Goal: Task Accomplishment & Management: Complete application form

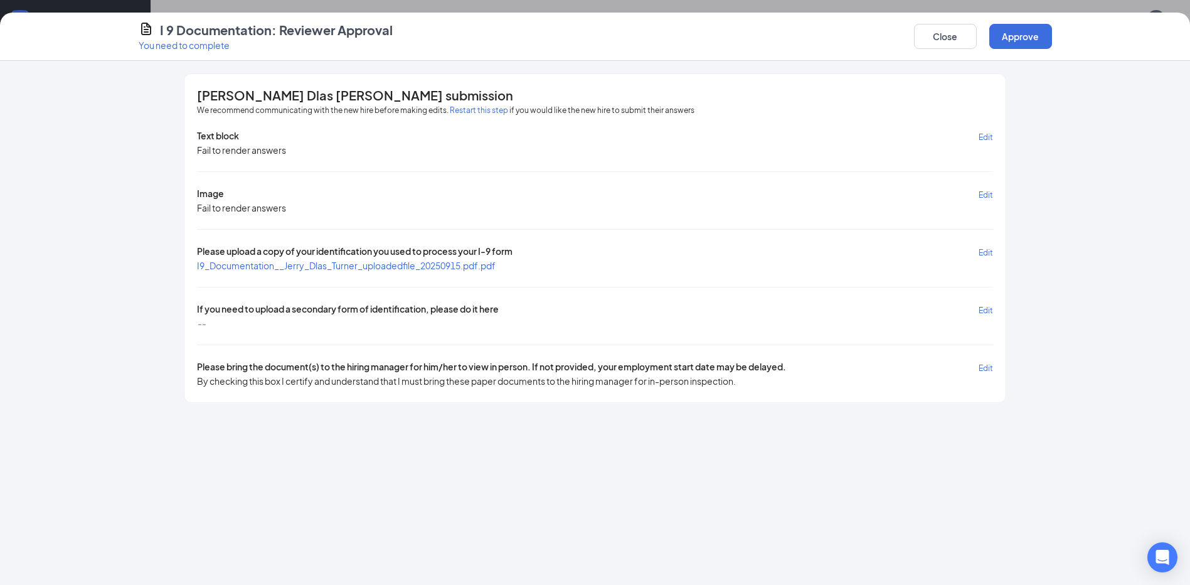
scroll to position [181, 0]
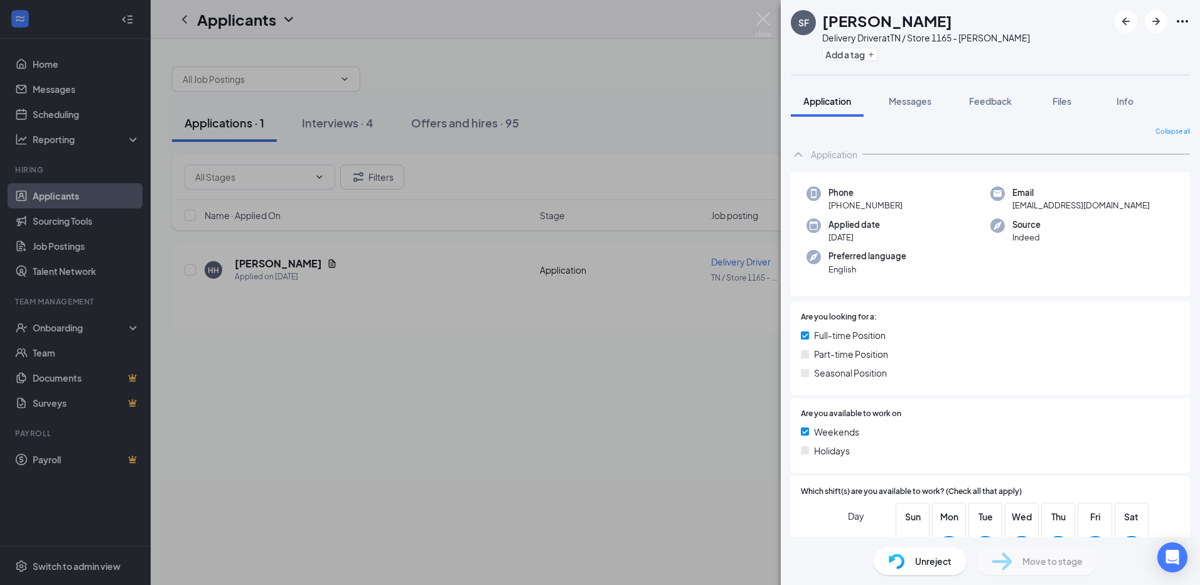
click at [75, 331] on div "SF [PERSON_NAME] Delivery Driver at [GEOGRAPHIC_DATA] / Store 1165 - [PERSON_NA…" at bounding box center [600, 292] width 1200 height 585
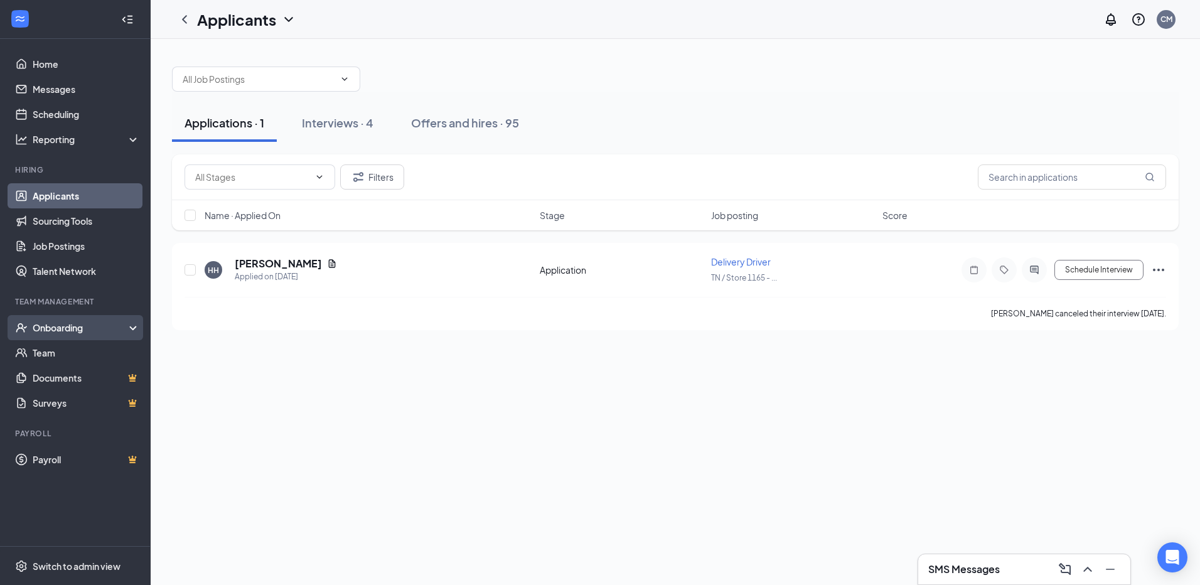
click at [132, 329] on icon at bounding box center [135, 329] width 10 height 0
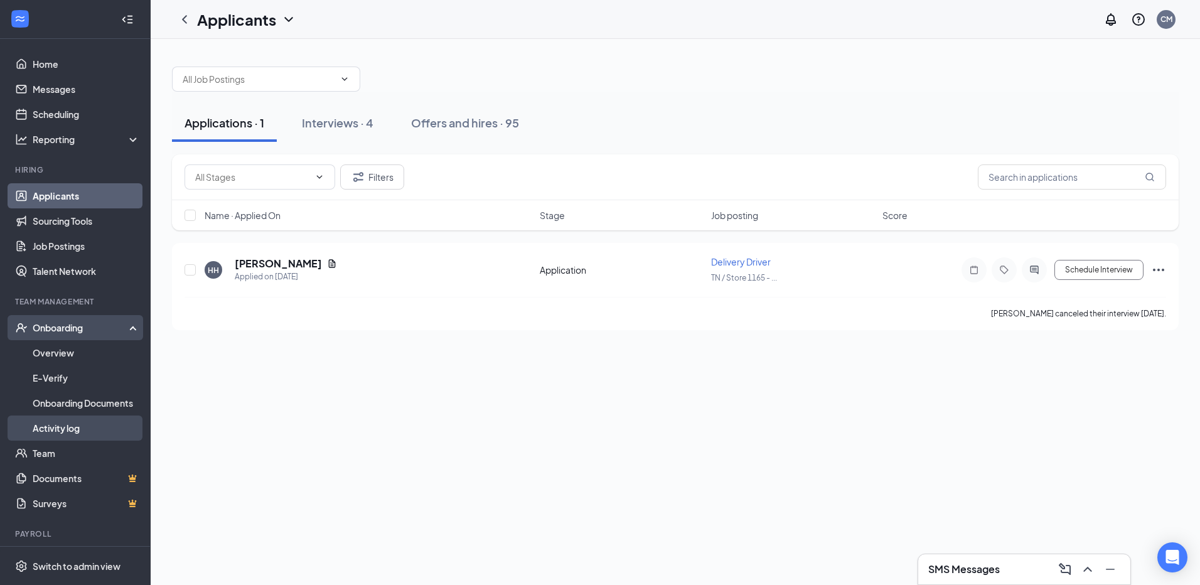
click at [63, 426] on link "Activity log" at bounding box center [86, 427] width 107 height 25
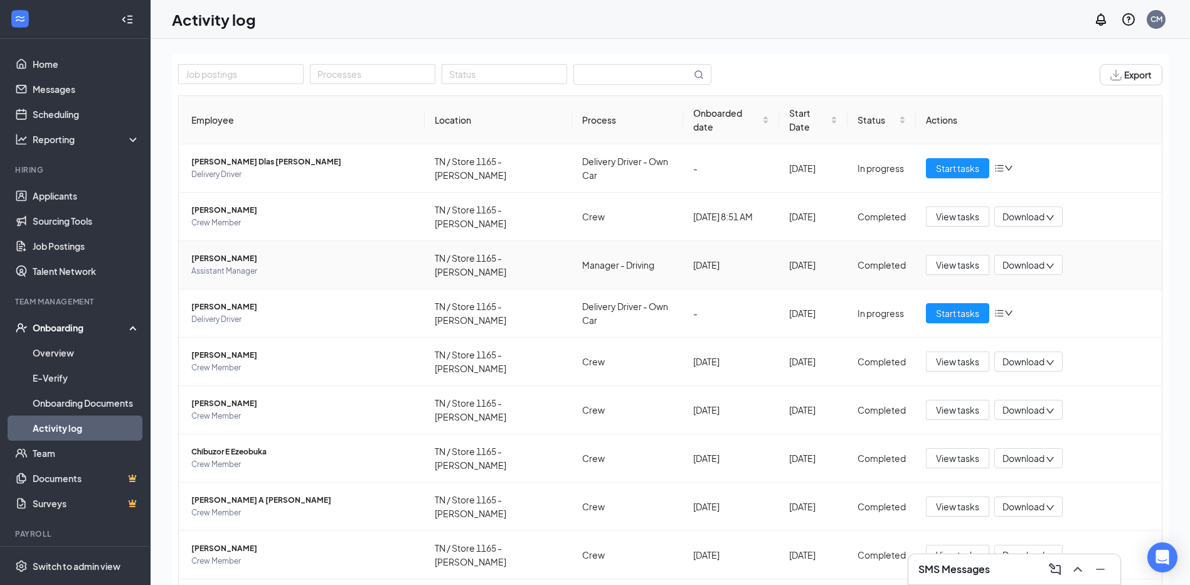
click at [588, 278] on td "Manager - Driving" at bounding box center [627, 265] width 110 height 48
copy td "Manager"
click at [623, 245] on td "Manager - Driving" at bounding box center [627, 265] width 110 height 48
click at [962, 162] on span "Start tasks" at bounding box center [957, 168] width 43 height 14
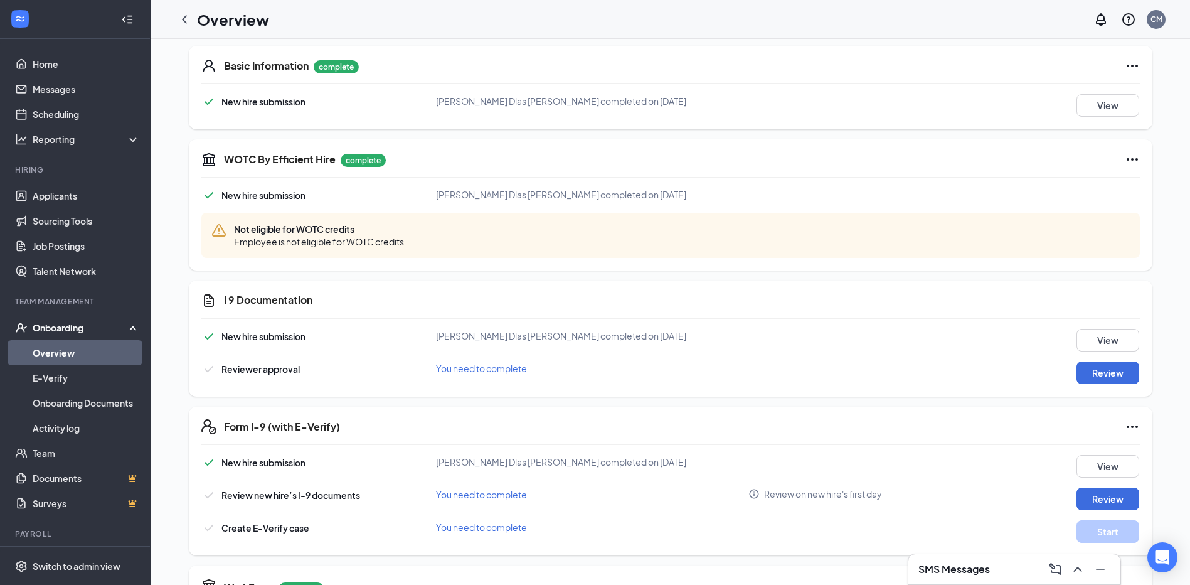
scroll to position [251, 0]
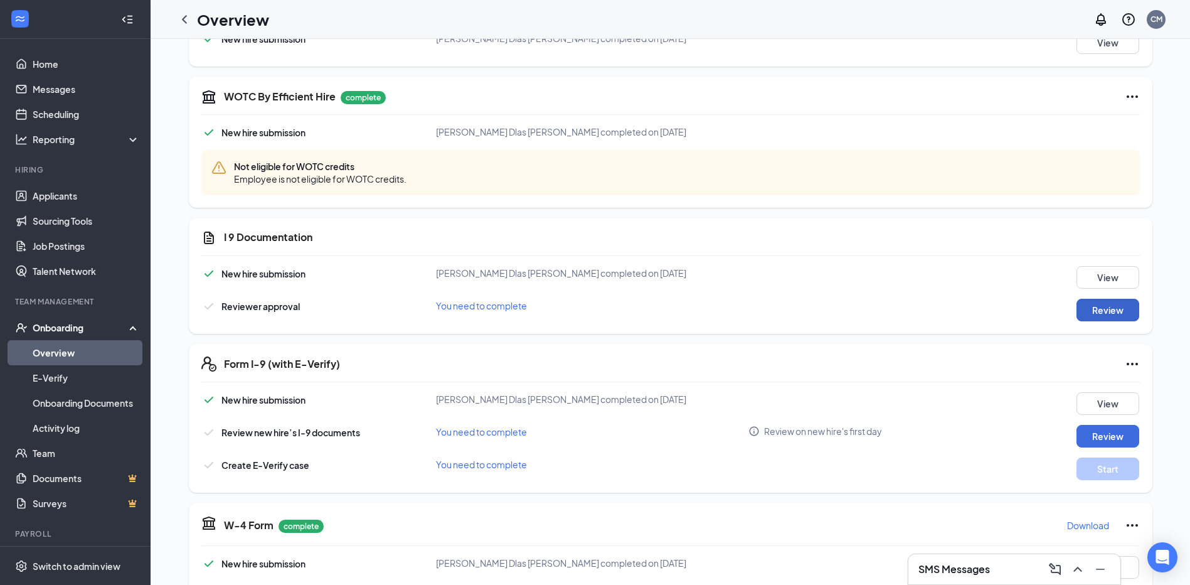
click at [1093, 309] on button "Review" at bounding box center [1108, 310] width 63 height 23
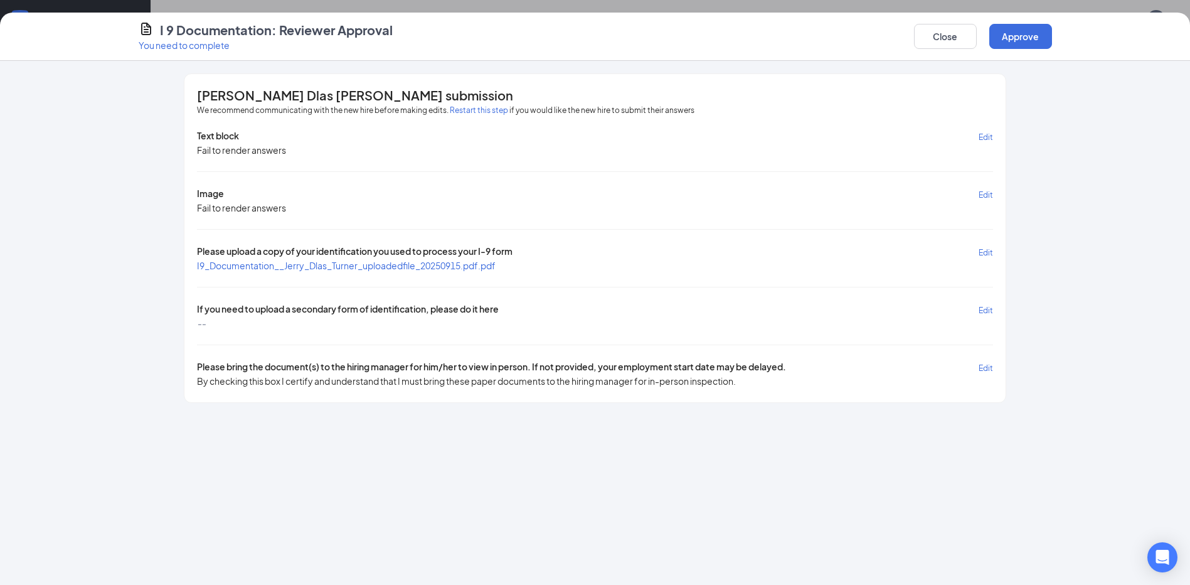
click at [391, 270] on span "I9_Documentation__Jerry_Dlas_Turner_uploadedfile_20250915.pdf.pdf" at bounding box center [346, 265] width 299 height 11
click at [1006, 35] on button "Approve" at bounding box center [1020, 36] width 63 height 25
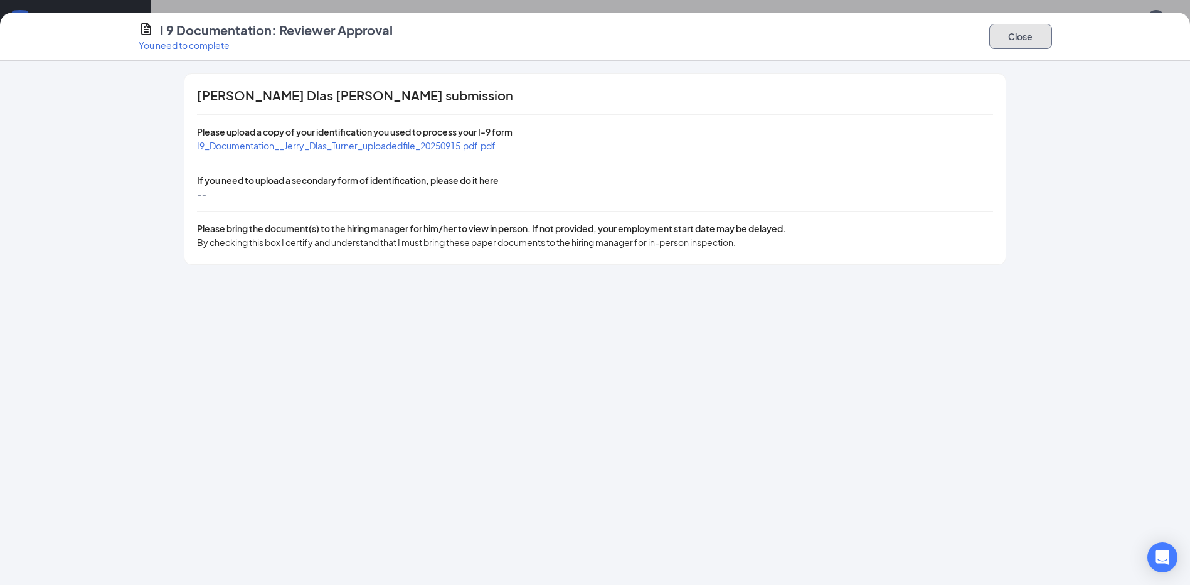
click at [1009, 41] on button "Close" at bounding box center [1020, 36] width 63 height 25
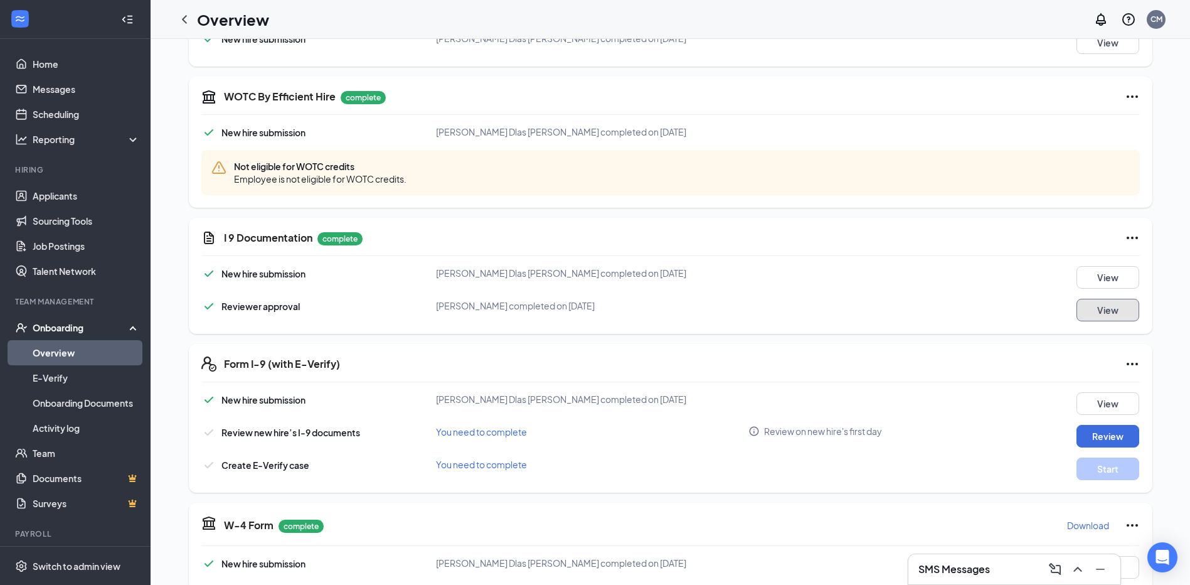
scroll to position [273, 0]
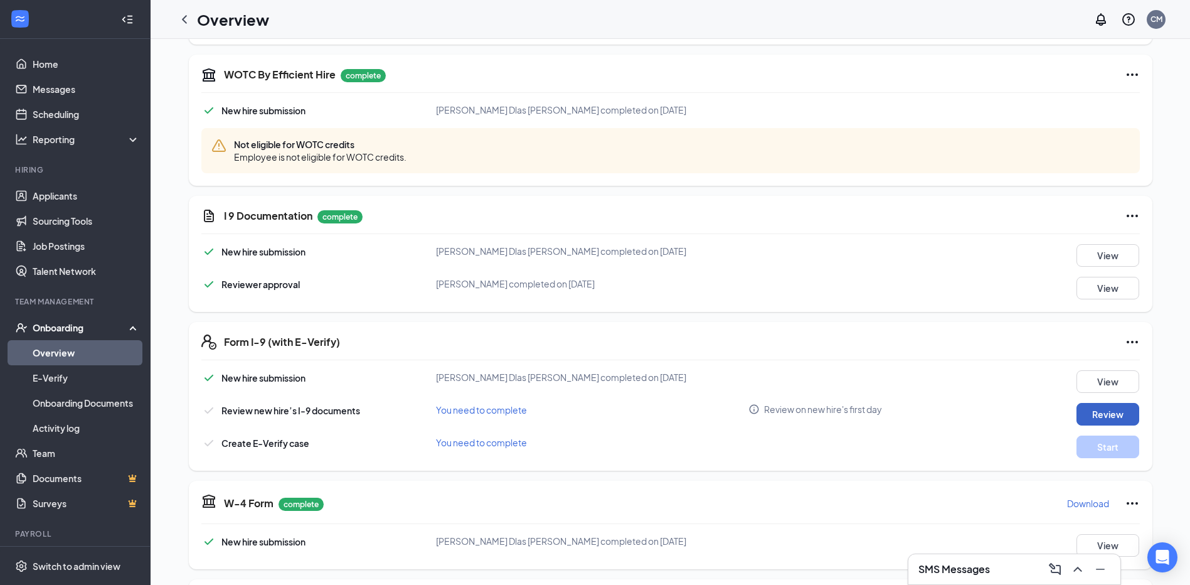
click at [1116, 407] on button "Review" at bounding box center [1108, 414] width 63 height 23
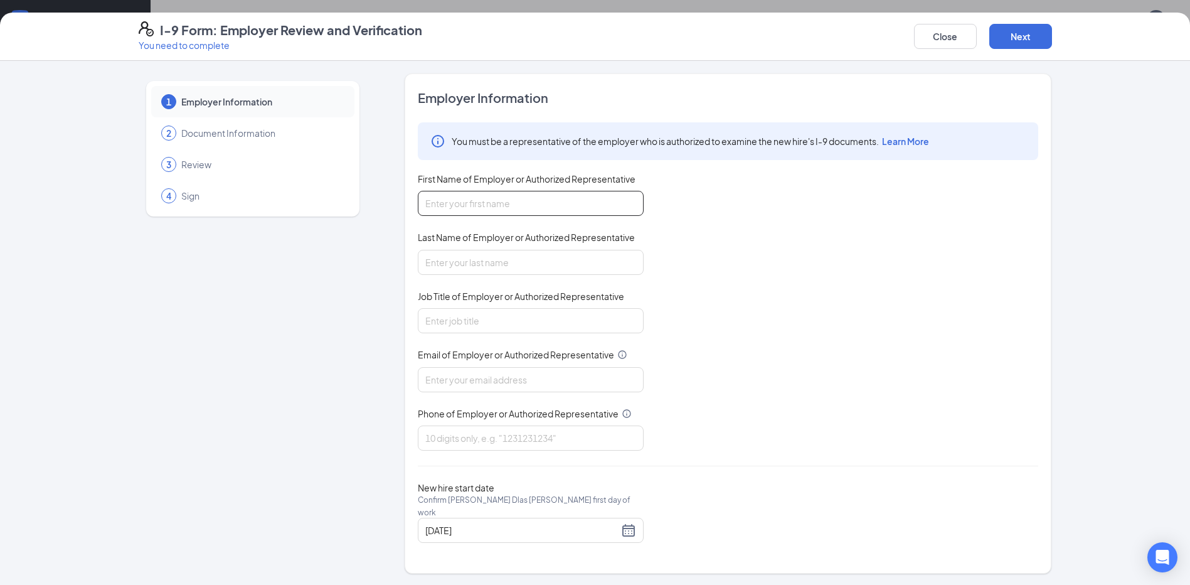
click at [514, 208] on input "First Name of Employer or Authorized Representative" at bounding box center [531, 203] width 226 height 25
type input "[PERSON_NAME]"
click at [478, 271] on input "Last Name of Employer or Authorized Representative" at bounding box center [531, 262] width 226 height 25
type input "oday"
click at [468, 329] on input "Job Title of Employer or Authorized Representative" at bounding box center [531, 320] width 226 height 25
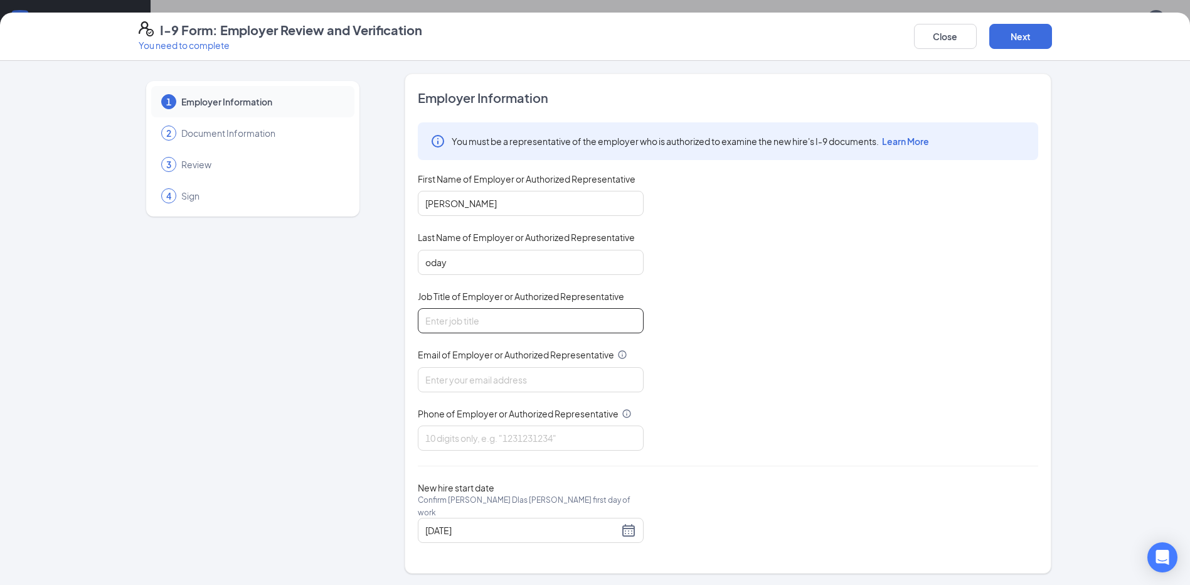
type input "Agm"
click at [469, 386] on input "Email of Employer or Authorized Representative" at bounding box center [531, 379] width 226 height 25
type input "[EMAIL_ADDRESS][DOMAIN_NAME]"
click at [463, 435] on input "Phone of Employer or Authorized Representative" at bounding box center [531, 437] width 226 height 25
type input "8654555459"
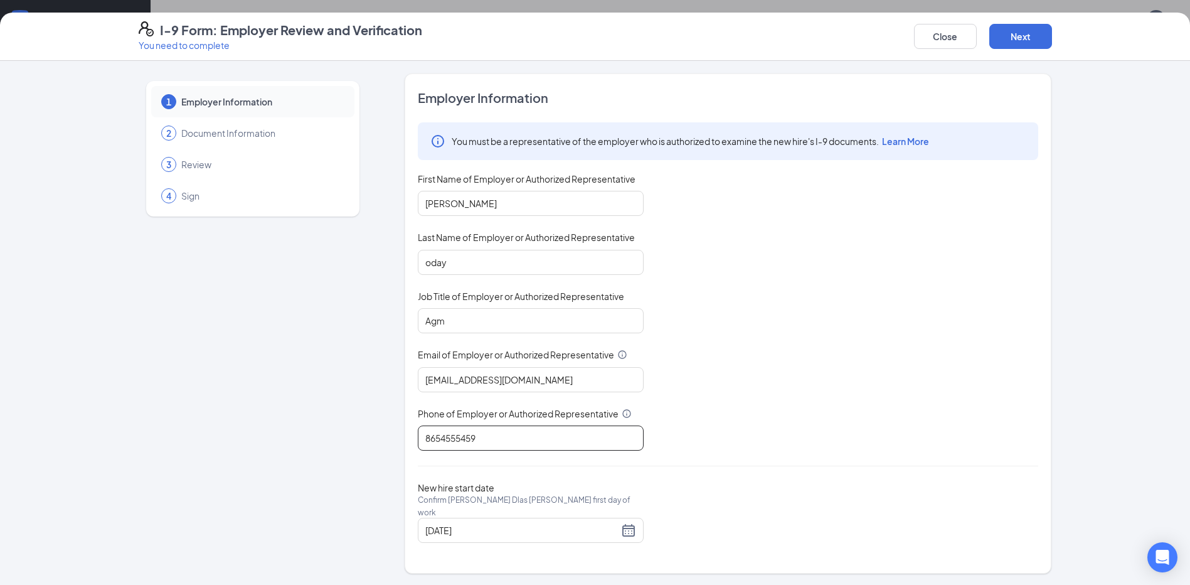
scroll to position [251, 0]
click at [1033, 33] on button "Next" at bounding box center [1020, 36] width 63 height 25
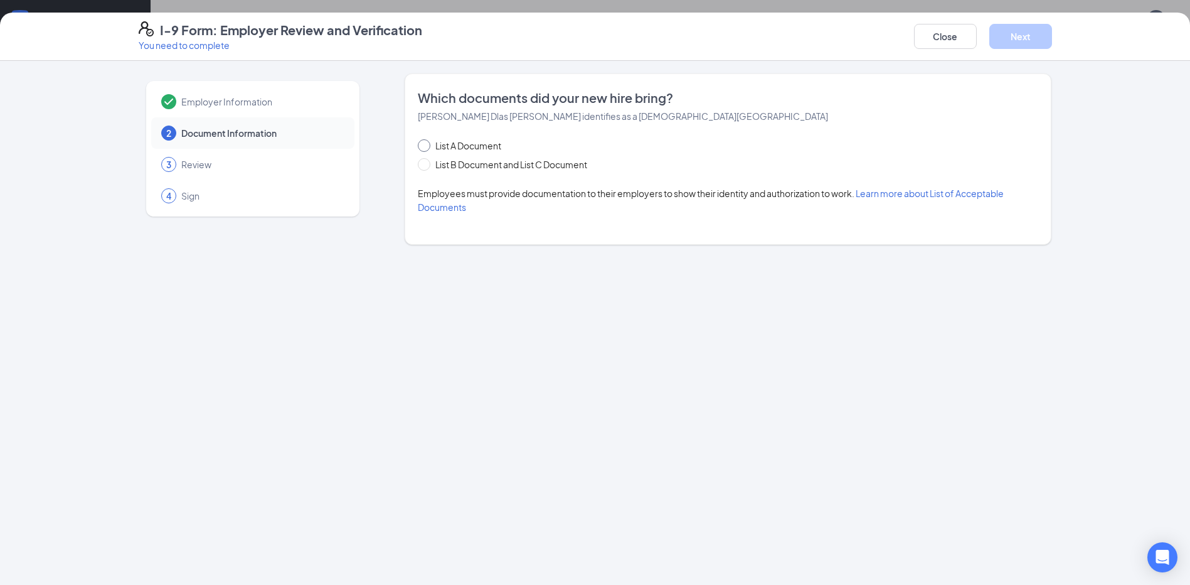
click at [479, 146] on span "List A Document" at bounding box center [468, 146] width 76 height 14
click at [427, 146] on input "List A Document" at bounding box center [422, 143] width 9 height 9
radio input "true"
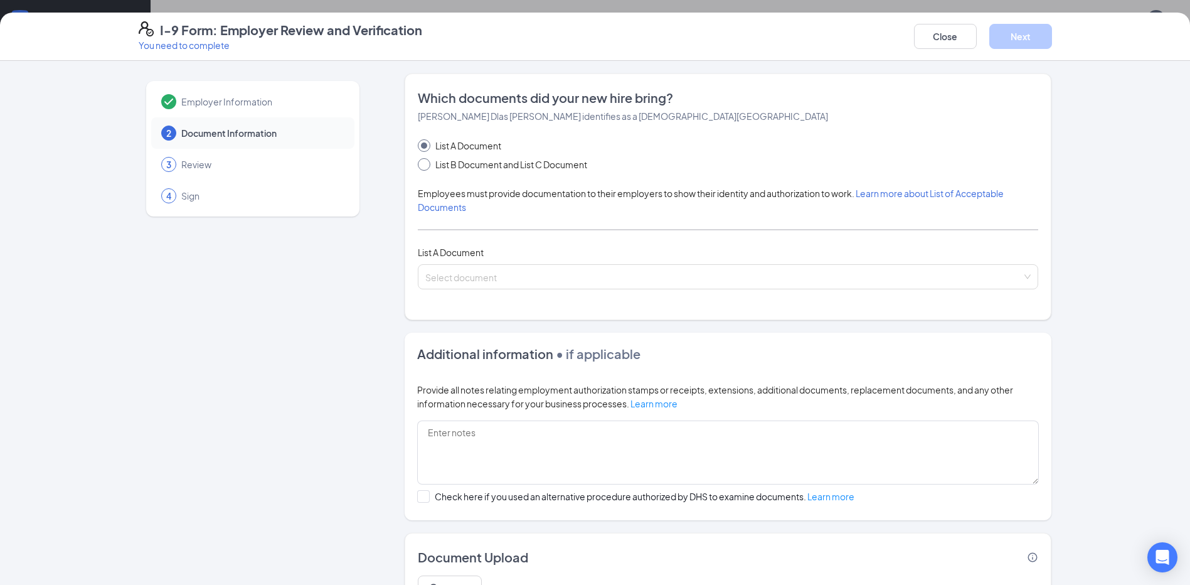
click at [420, 162] on input "List B Document and List C Document" at bounding box center [422, 162] width 9 height 9
radio input "true"
radio input "false"
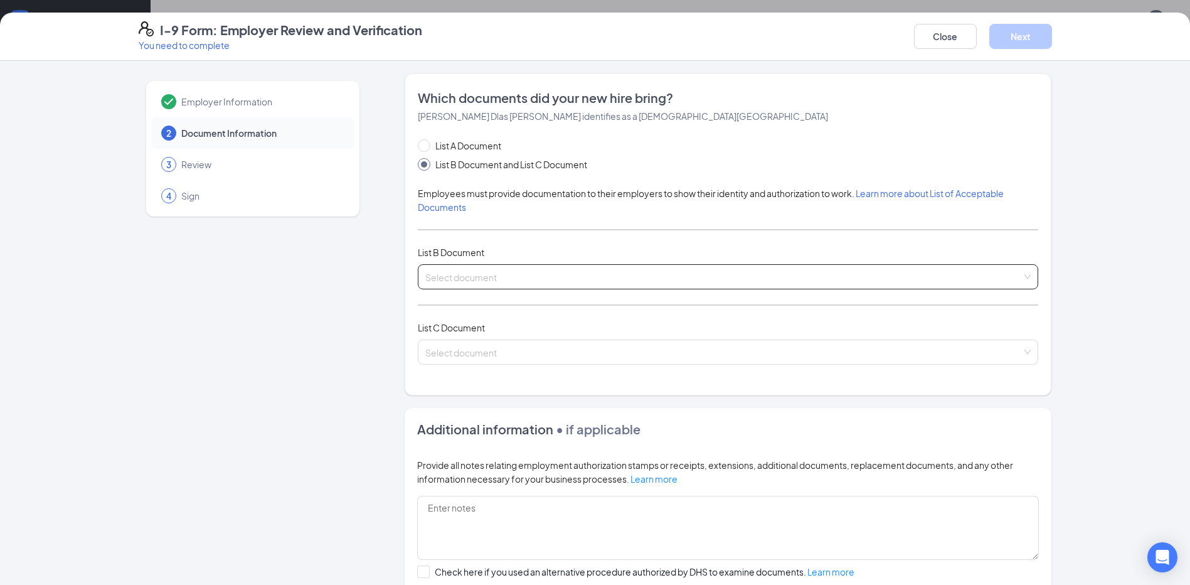
click at [434, 276] on input "search" at bounding box center [723, 274] width 597 height 19
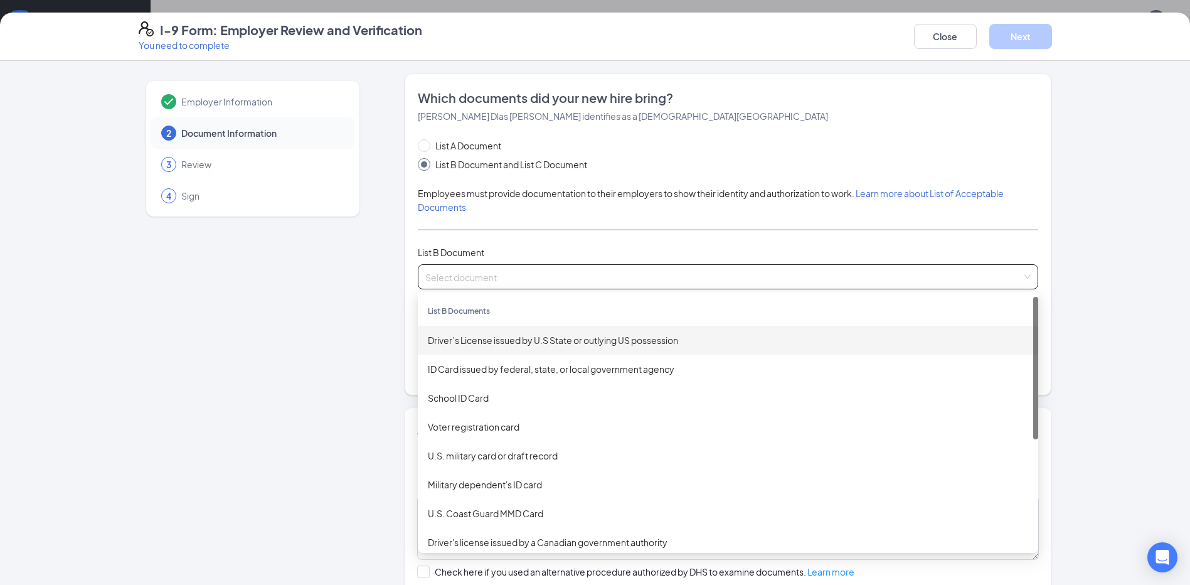
click at [465, 336] on div "Driver’s License issued by U.S State or outlying US possession" at bounding box center [728, 340] width 600 height 14
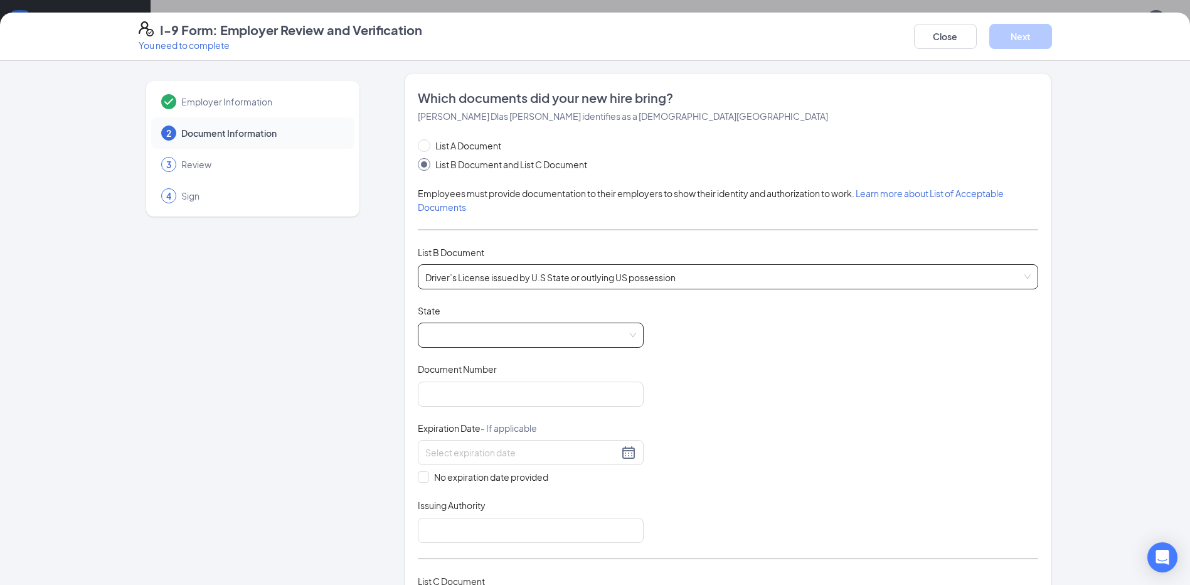
click at [479, 333] on span at bounding box center [530, 335] width 211 height 24
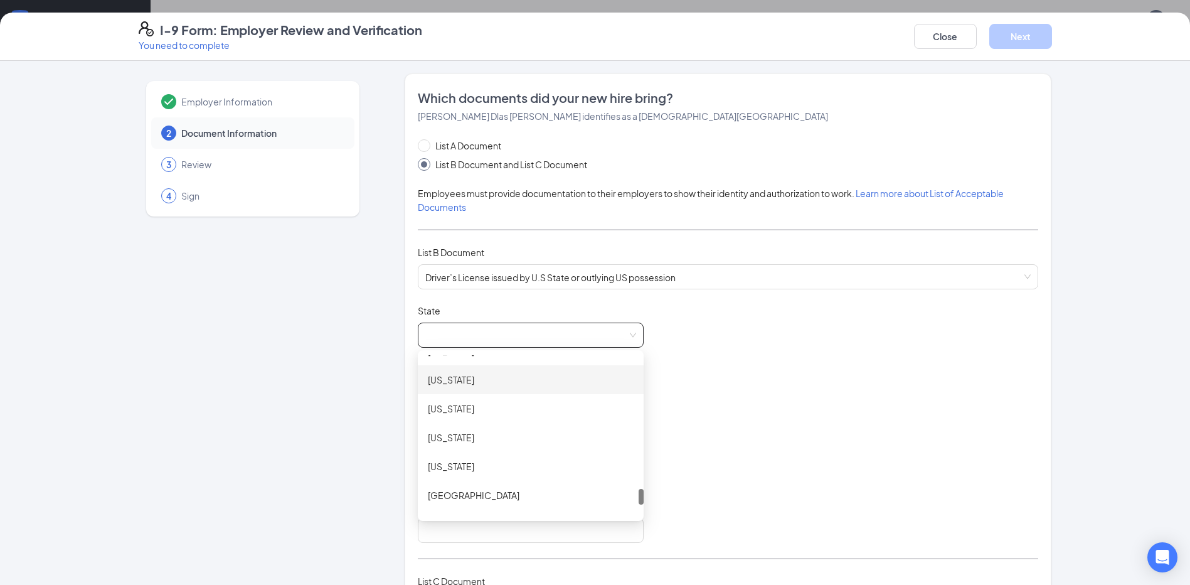
click at [454, 383] on div "[US_STATE]" at bounding box center [531, 380] width 206 height 14
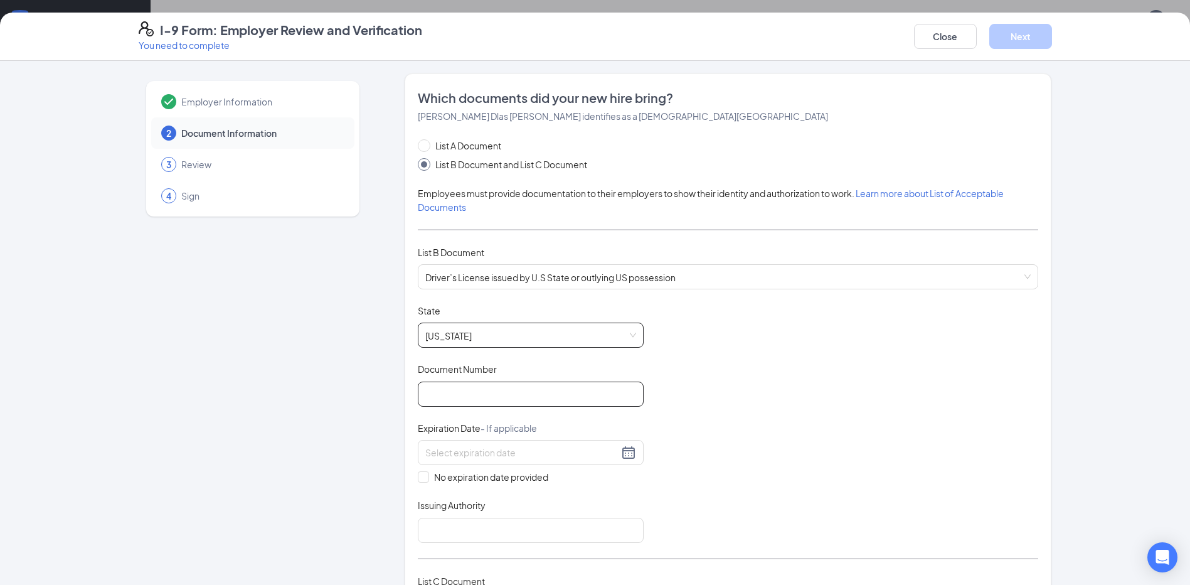
click at [444, 403] on input "Document Number" at bounding box center [531, 393] width 226 height 25
type input "159168375"
click at [445, 445] on div at bounding box center [530, 452] width 211 height 15
type input "[DATE]"
click at [607, 489] on div "Document Title Driver’s License issued by U.S State or outlying US possession S…" at bounding box center [728, 423] width 620 height 238
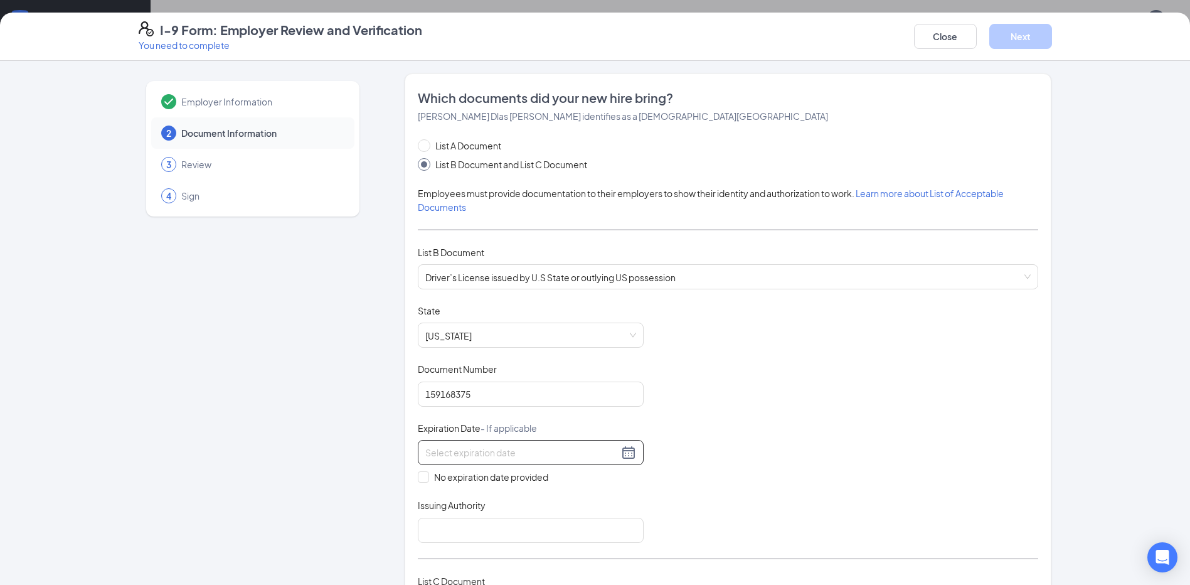
click at [516, 458] on input at bounding box center [521, 452] width 193 height 14
type input "[DATE]"
click at [572, 545] on div "13" at bounding box center [567, 545] width 15 height 15
click at [439, 530] on input "Issuing Authority" at bounding box center [531, 530] width 226 height 25
type input "[US_STATE]"
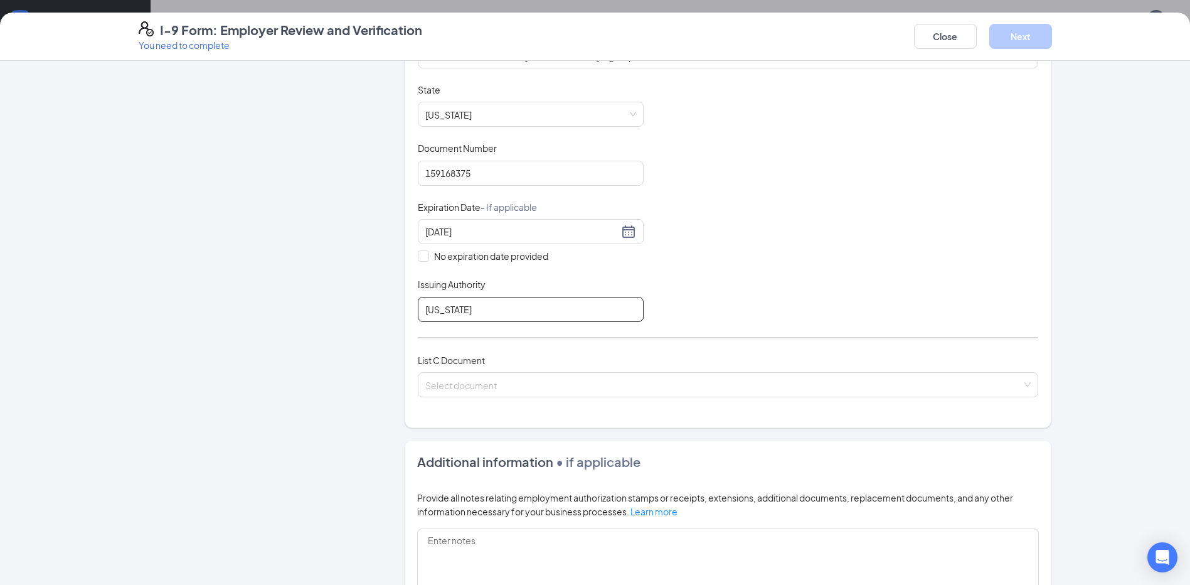
scroll to position [251, 0]
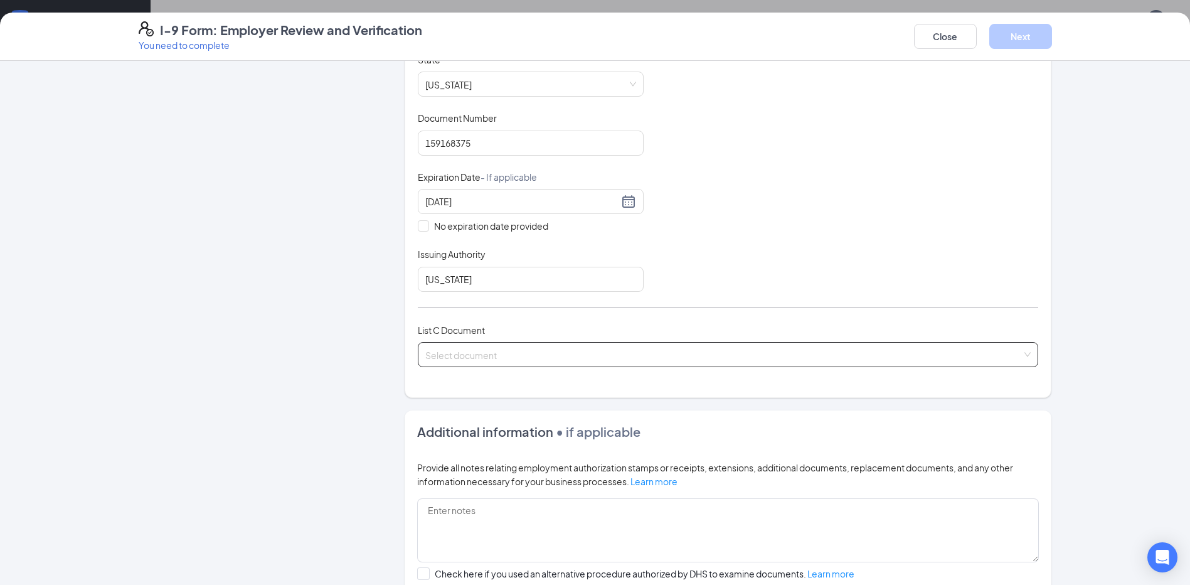
click at [471, 352] on input "search" at bounding box center [723, 352] width 597 height 19
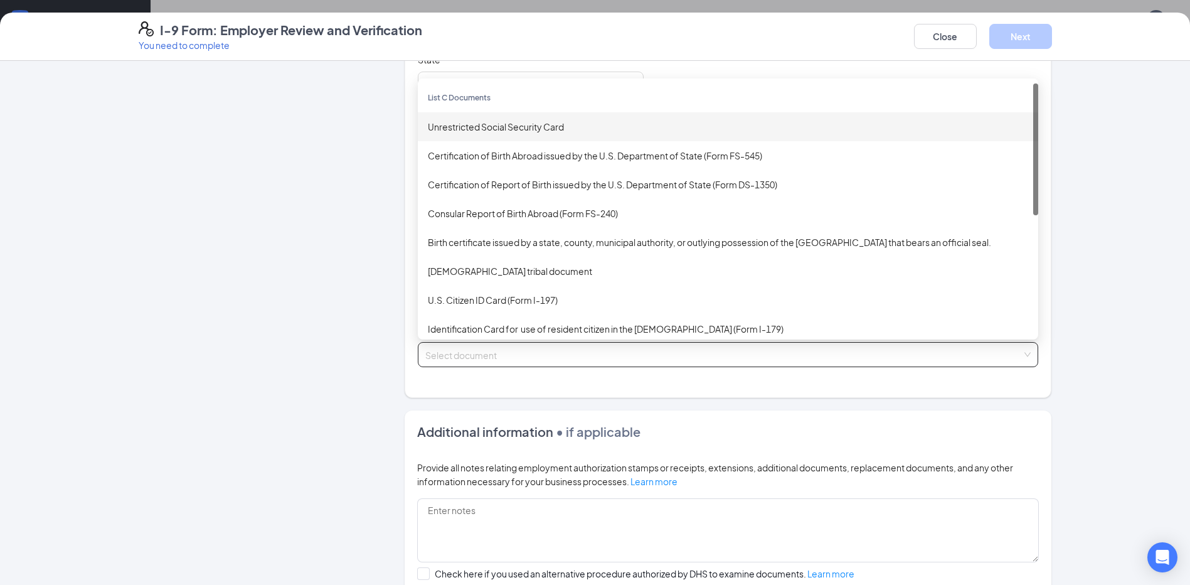
click at [493, 133] on div "Unrestricted Social Security Card" at bounding box center [728, 127] width 600 height 14
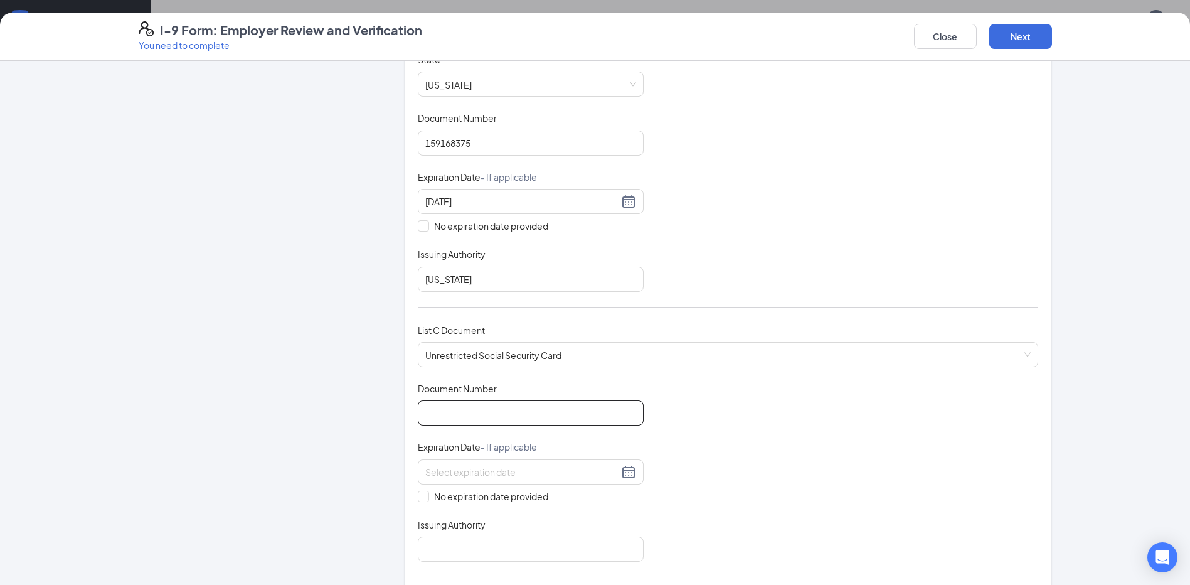
click at [447, 411] on input "Document Number" at bounding box center [531, 412] width 226 height 25
type input "405252680"
click at [424, 497] on span at bounding box center [423, 496] width 11 height 11
click at [424, 497] on input "No expiration date provided" at bounding box center [422, 495] width 9 height 9
checkbox input "true"
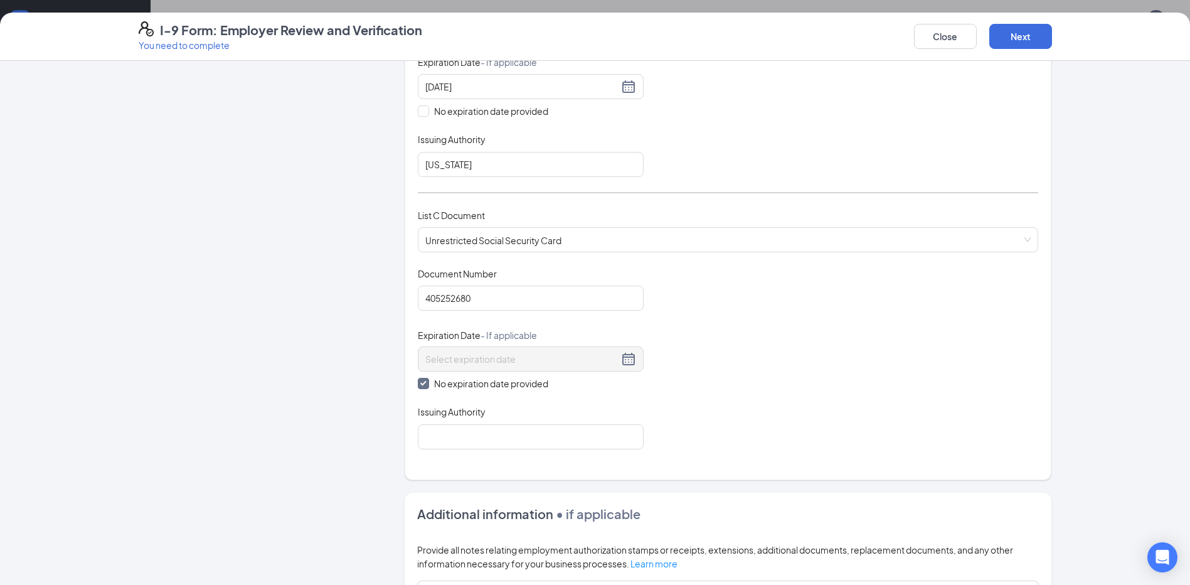
scroll to position [376, 0]
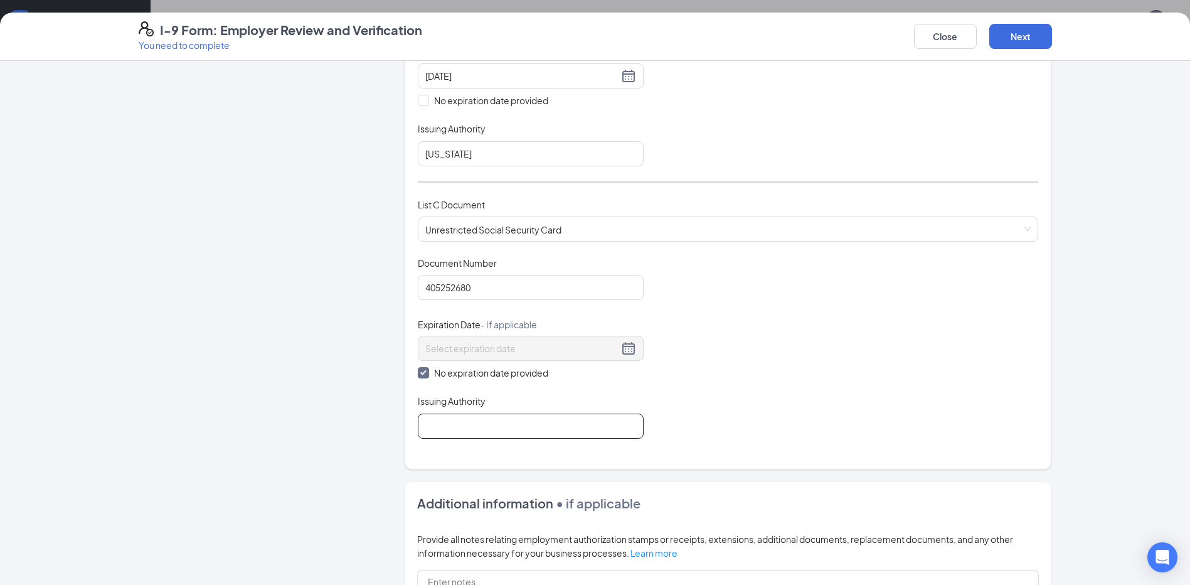
click at [455, 436] on input "Issuing Authority" at bounding box center [531, 425] width 226 height 25
type input "Social Security Administration"
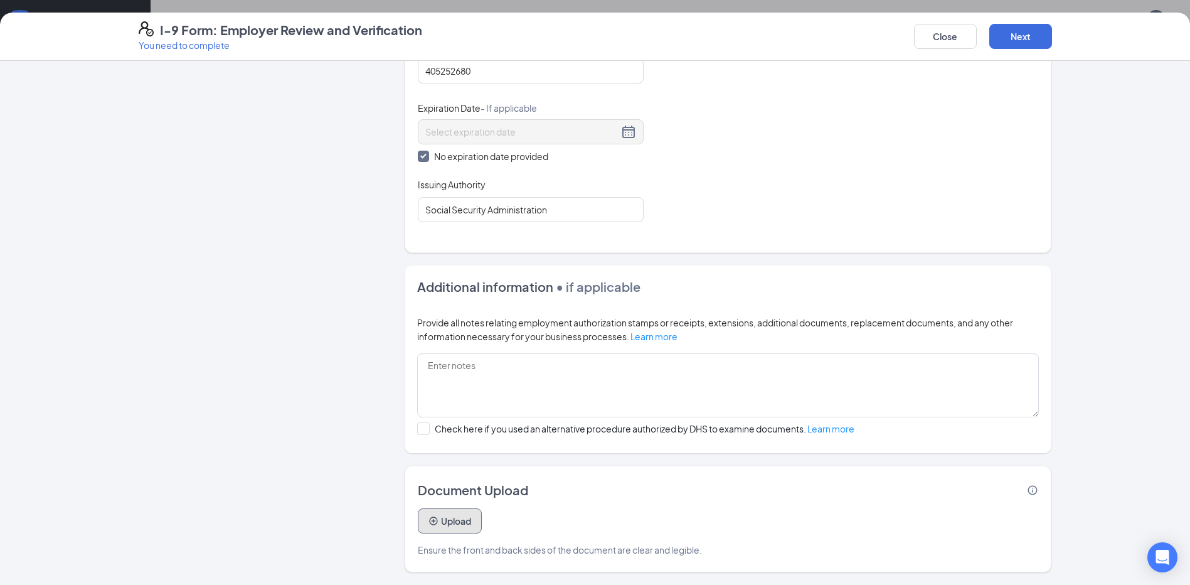
click at [429, 517] on icon "PlusCircle" at bounding box center [433, 520] width 8 height 8
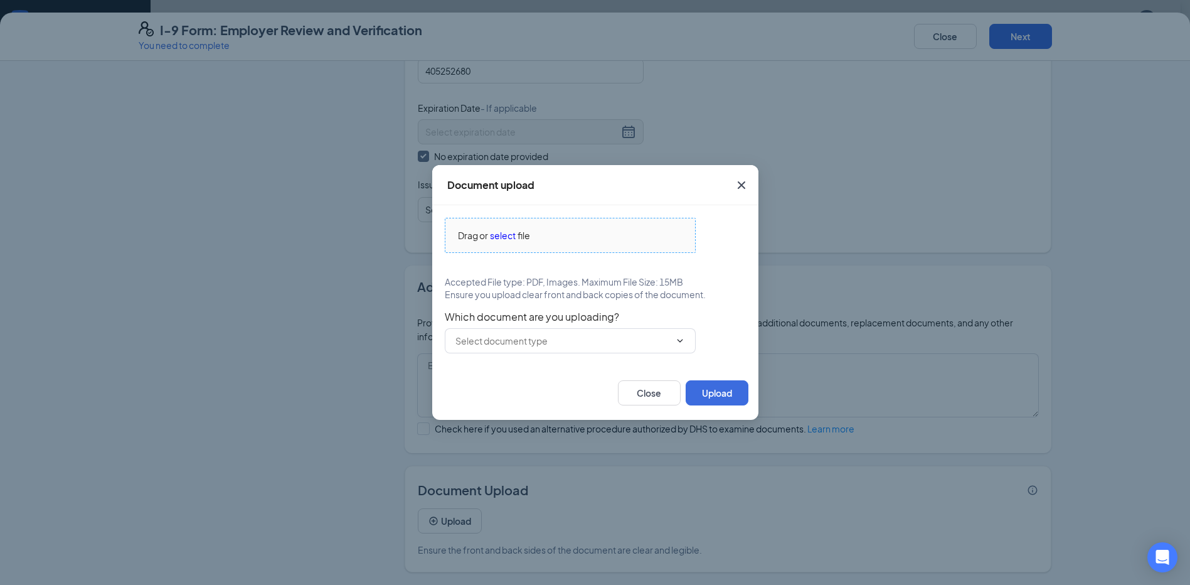
click at [504, 238] on span "select" at bounding box center [503, 235] width 26 height 14
click at [505, 238] on span "select" at bounding box center [503, 235] width 26 height 14
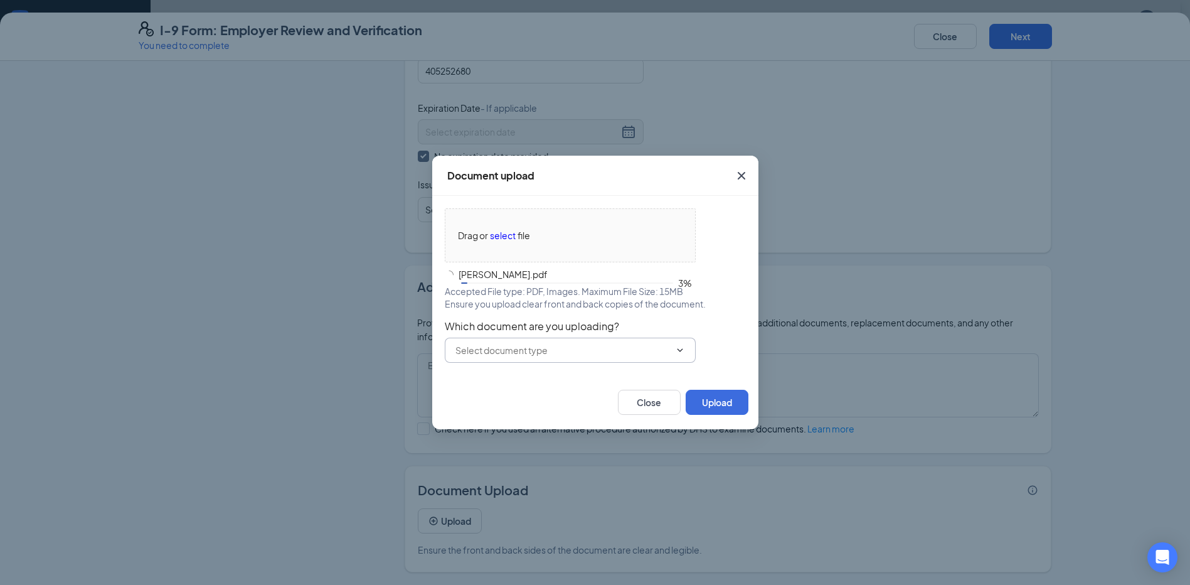
click at [685, 353] on span at bounding box center [570, 350] width 251 height 25
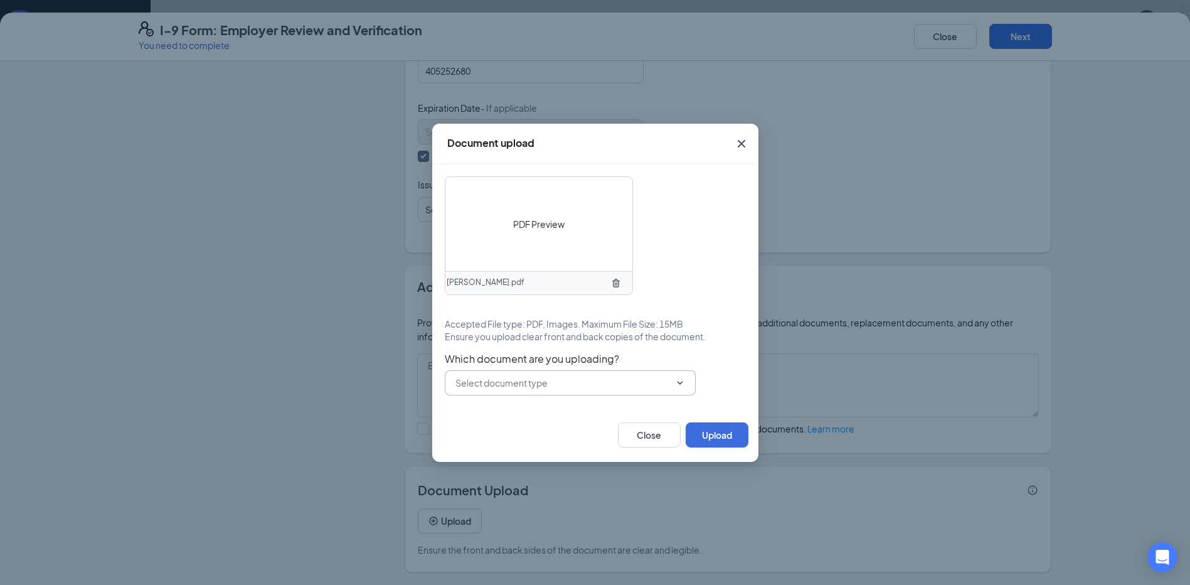
click at [681, 381] on icon "ChevronDown" at bounding box center [680, 383] width 10 height 10
click at [676, 381] on icon "ChevronDown" at bounding box center [680, 383] width 10 height 10
click at [541, 383] on input "text" at bounding box center [562, 383] width 215 height 14
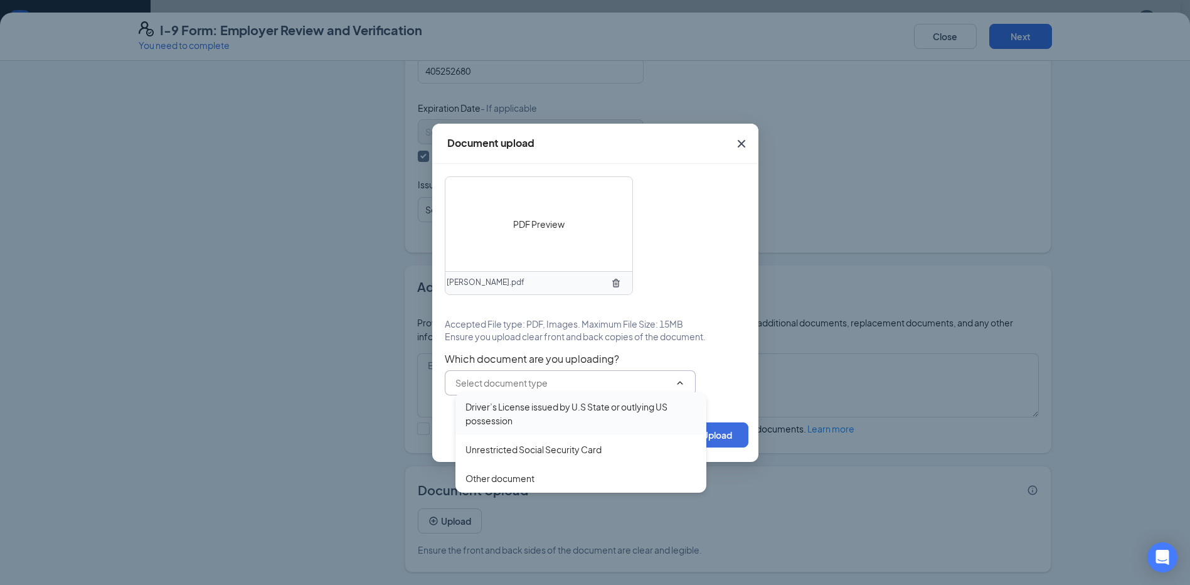
click at [497, 412] on div "Driver’s License issued by U.S State or outlying US possession" at bounding box center [581, 414] width 231 height 28
type input "Driver’s License issued by U.S State or outlying US possession"
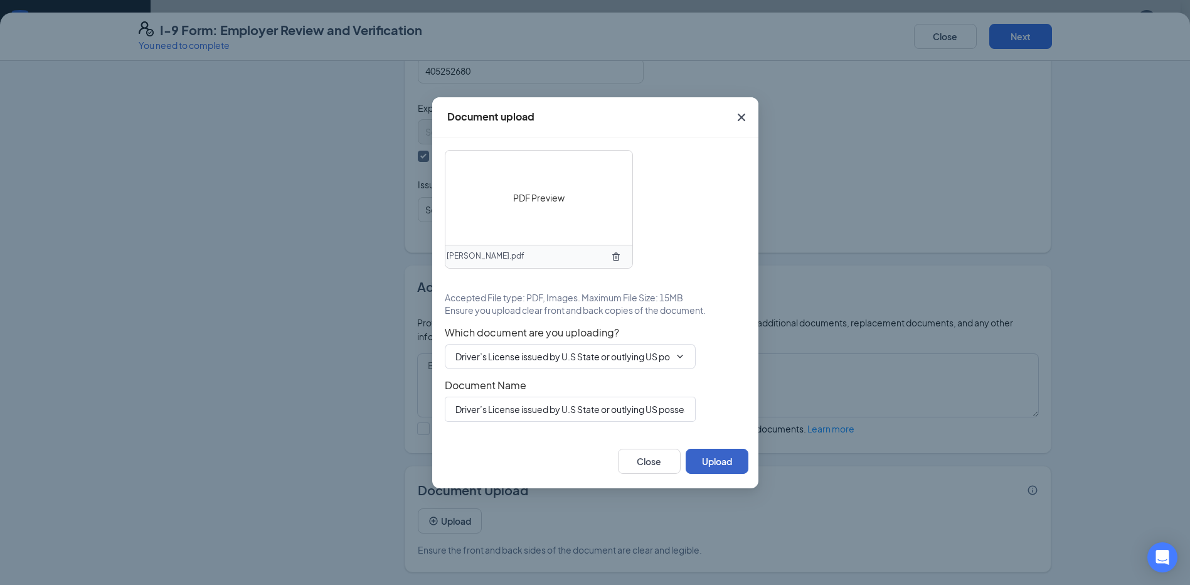
click at [725, 460] on button "Upload" at bounding box center [717, 461] width 63 height 25
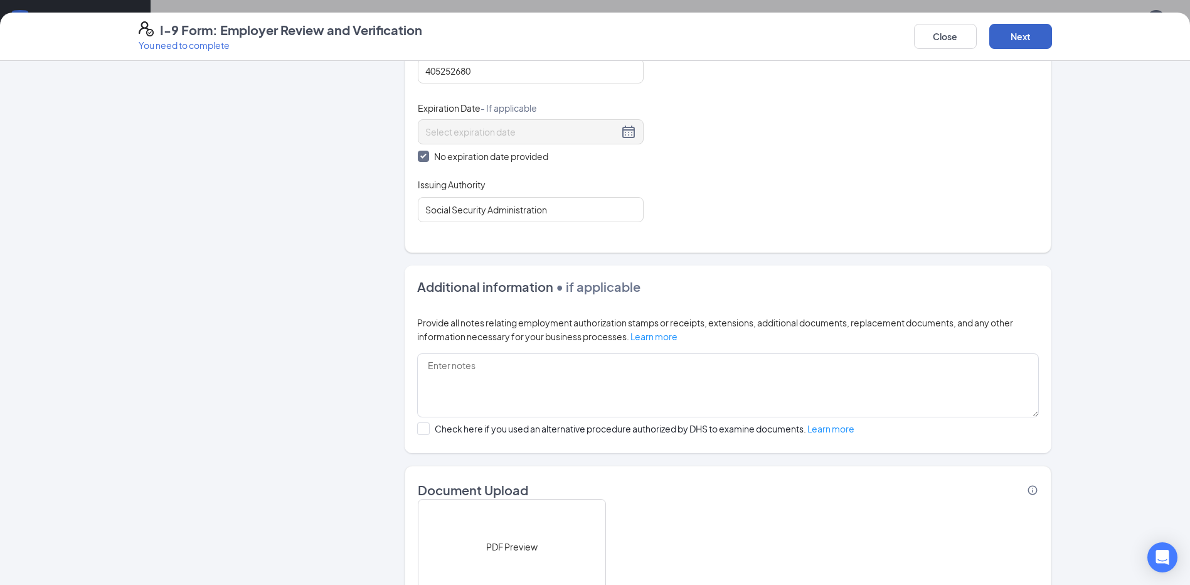
click at [1033, 35] on button "Next" at bounding box center [1020, 36] width 63 height 25
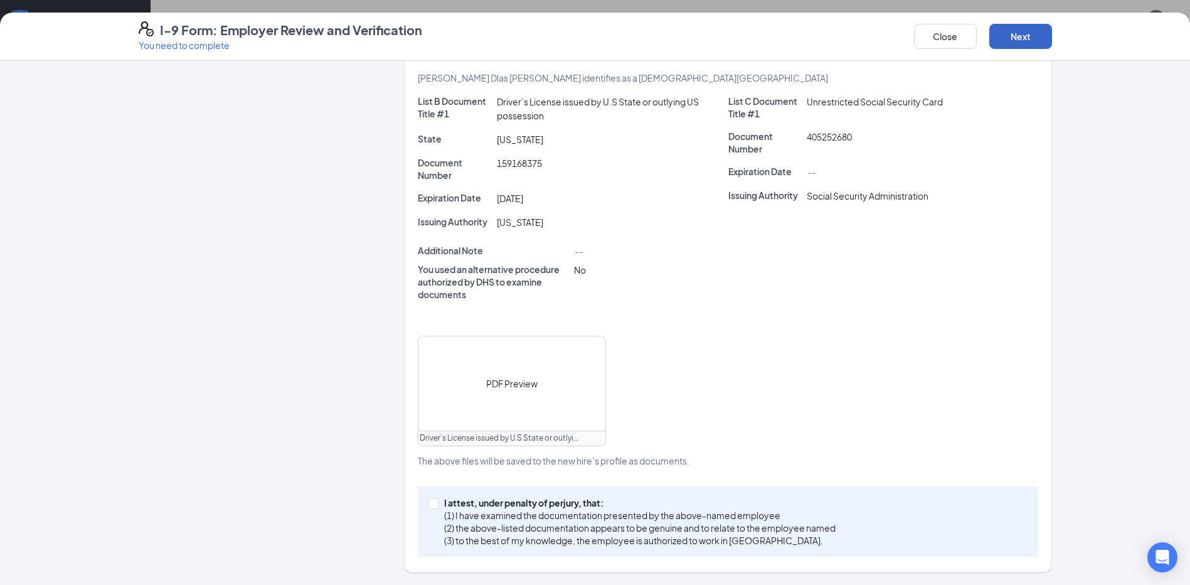
scroll to position [439, 0]
click at [428, 499] on input "I attest, under penalty of [PERSON_NAME], that: (1) I have examined the documen…" at bounding box center [432, 501] width 9 height 9
checkbox input "true"
click at [1026, 32] on button "Next" at bounding box center [1020, 36] width 63 height 25
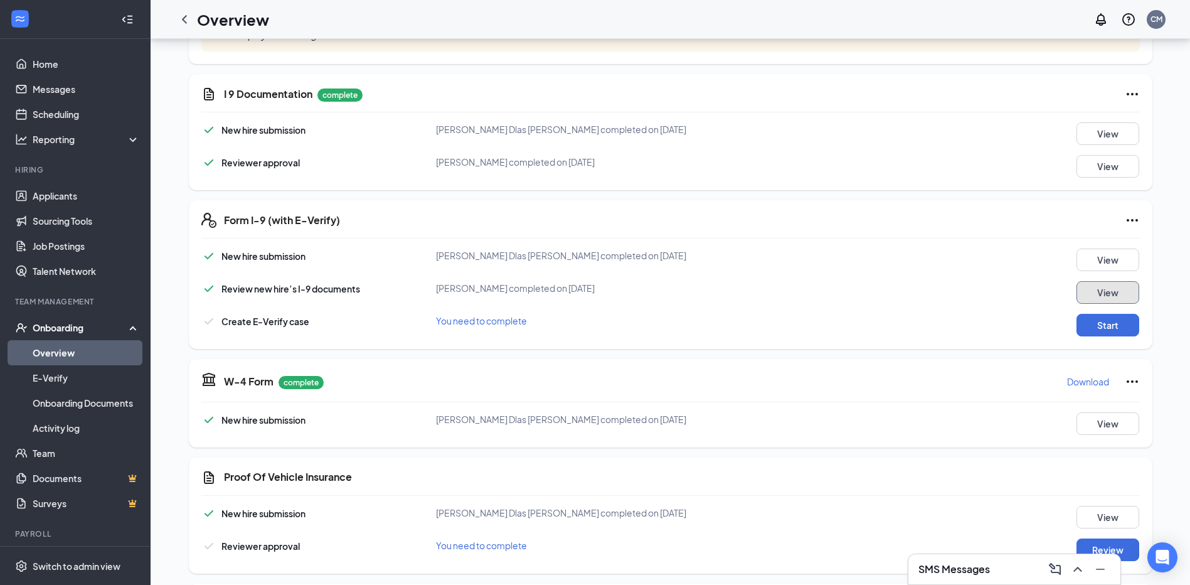
scroll to position [184, 0]
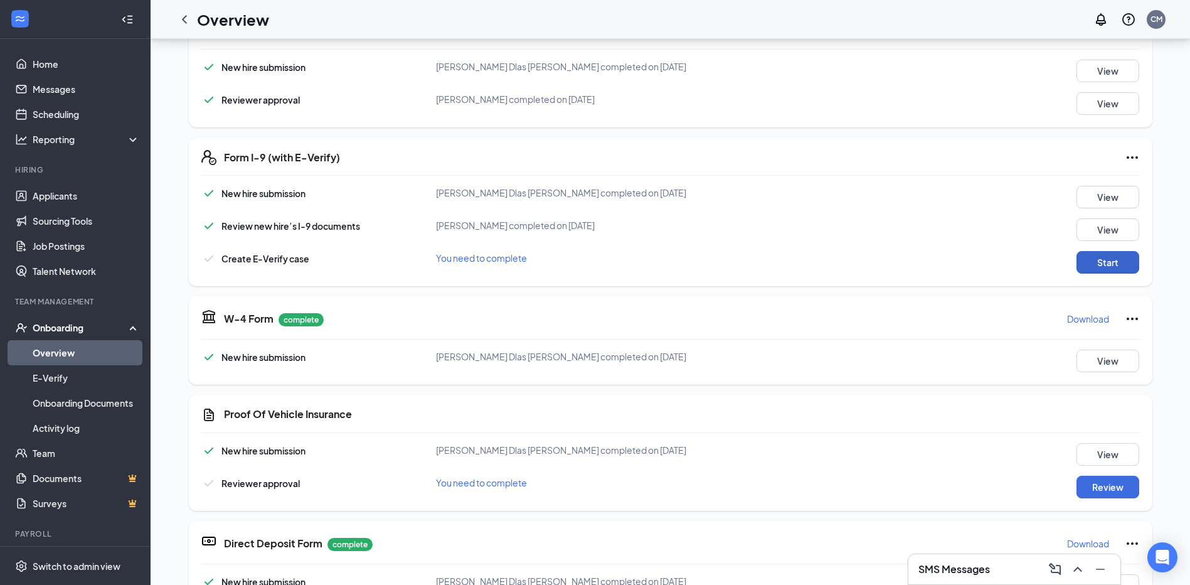
click at [1098, 262] on button "Start" at bounding box center [1108, 262] width 63 height 23
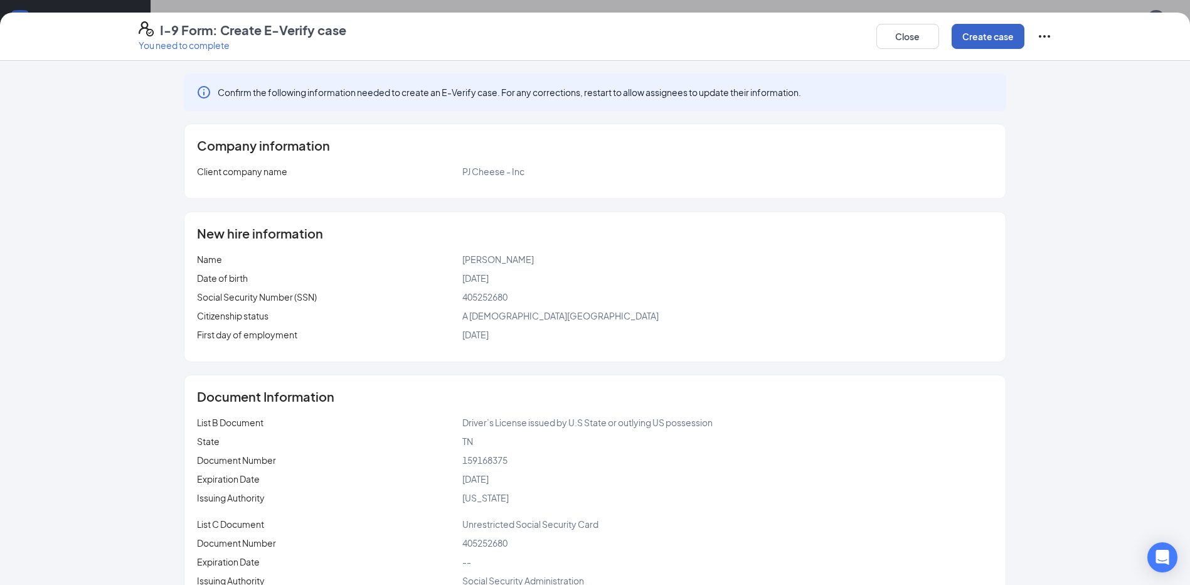
click at [980, 38] on button "Create case" at bounding box center [988, 36] width 73 height 25
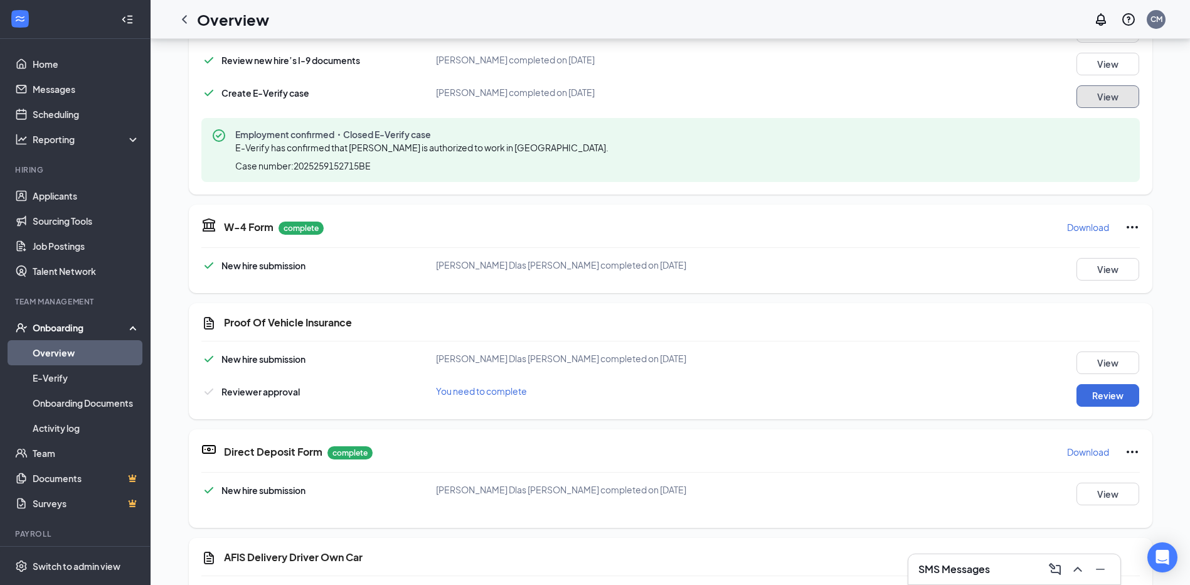
scroll to position [373, 0]
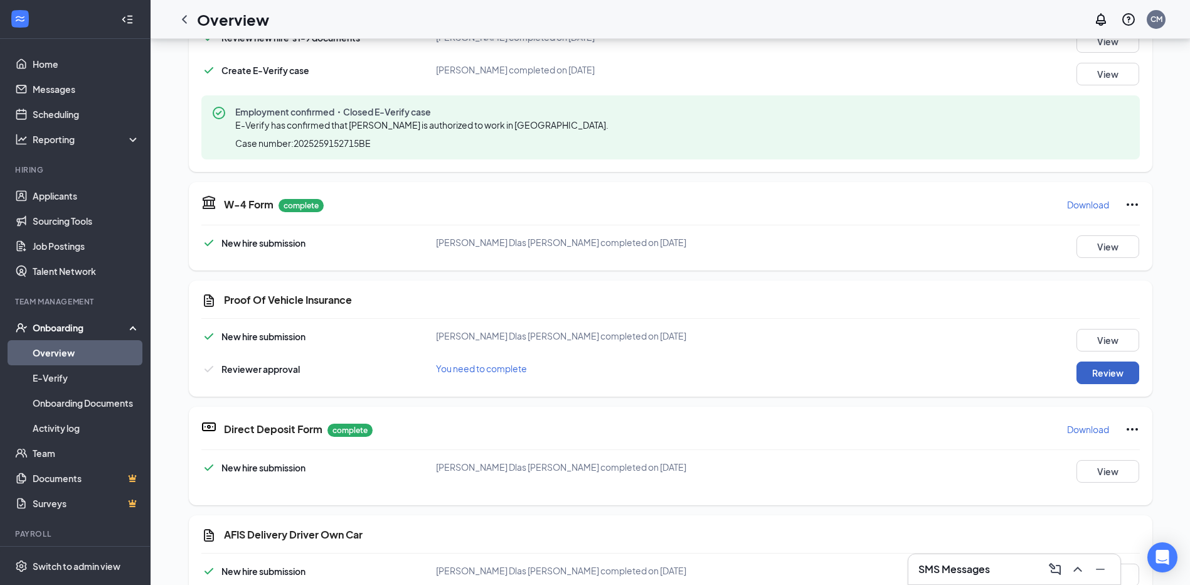
click at [1082, 373] on button "Review" at bounding box center [1108, 372] width 63 height 23
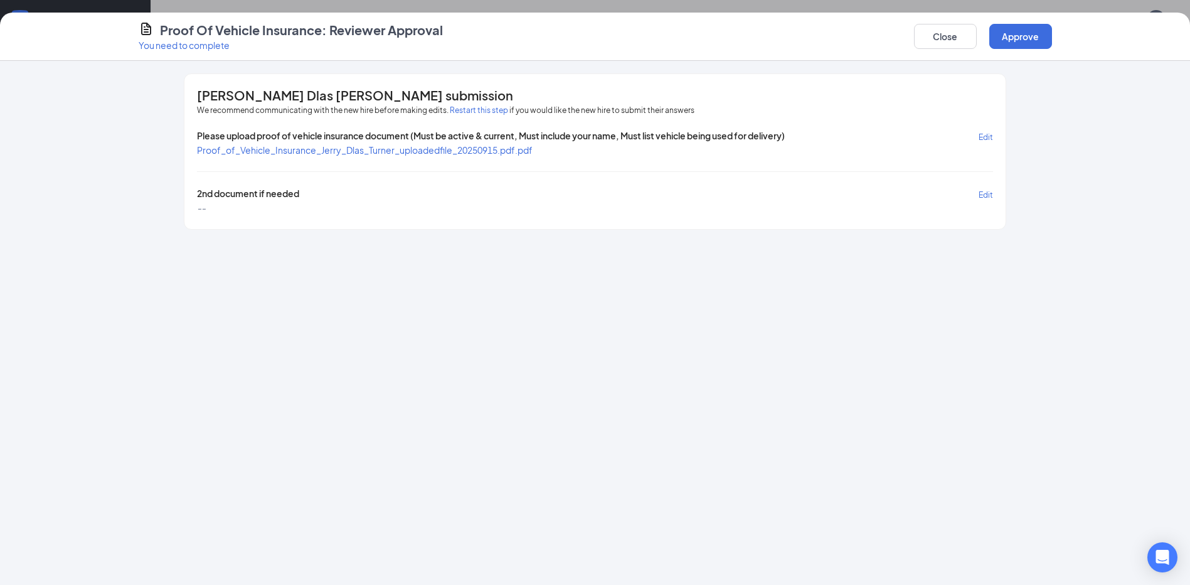
click at [431, 150] on span "Proof_of_Vehicle_Insurance_Jerry_Dlas_Turner_uploadedfile_20250915.pdf.pdf" at bounding box center [365, 149] width 336 height 11
click at [1001, 40] on button "Approve" at bounding box center [1020, 36] width 63 height 25
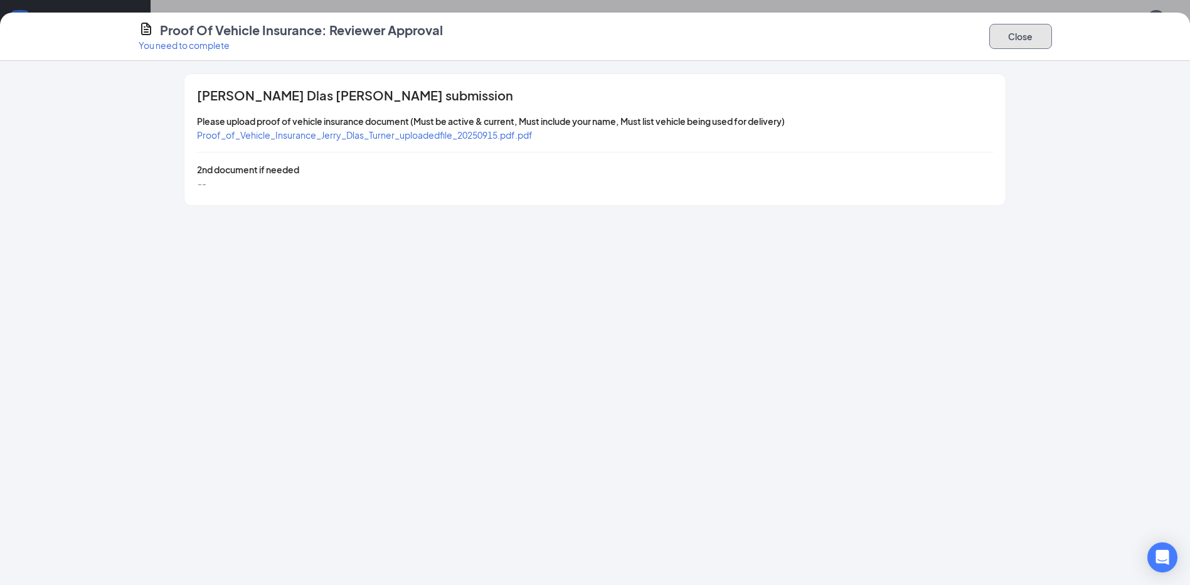
click at [999, 38] on button "Close" at bounding box center [1020, 36] width 63 height 25
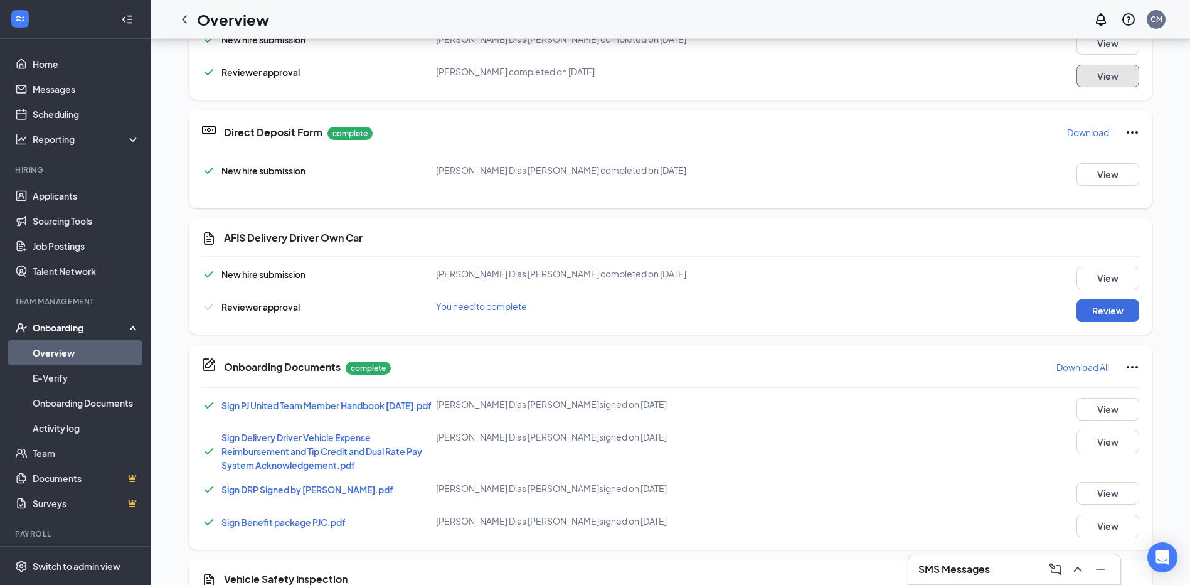
scroll to position [691, 0]
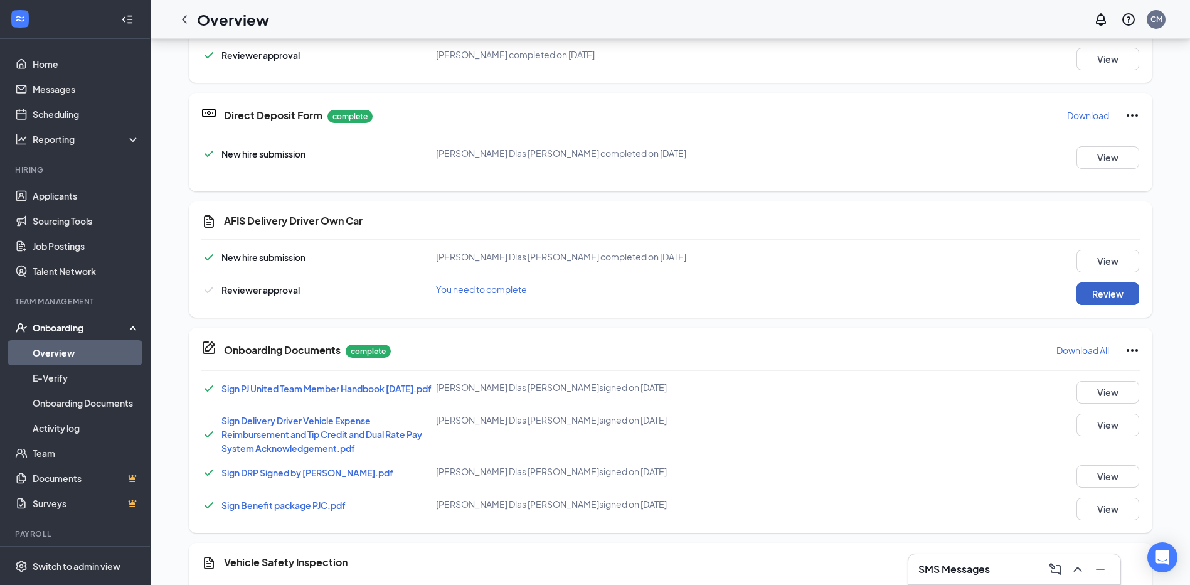
click at [1107, 297] on button "Review" at bounding box center [1108, 293] width 63 height 23
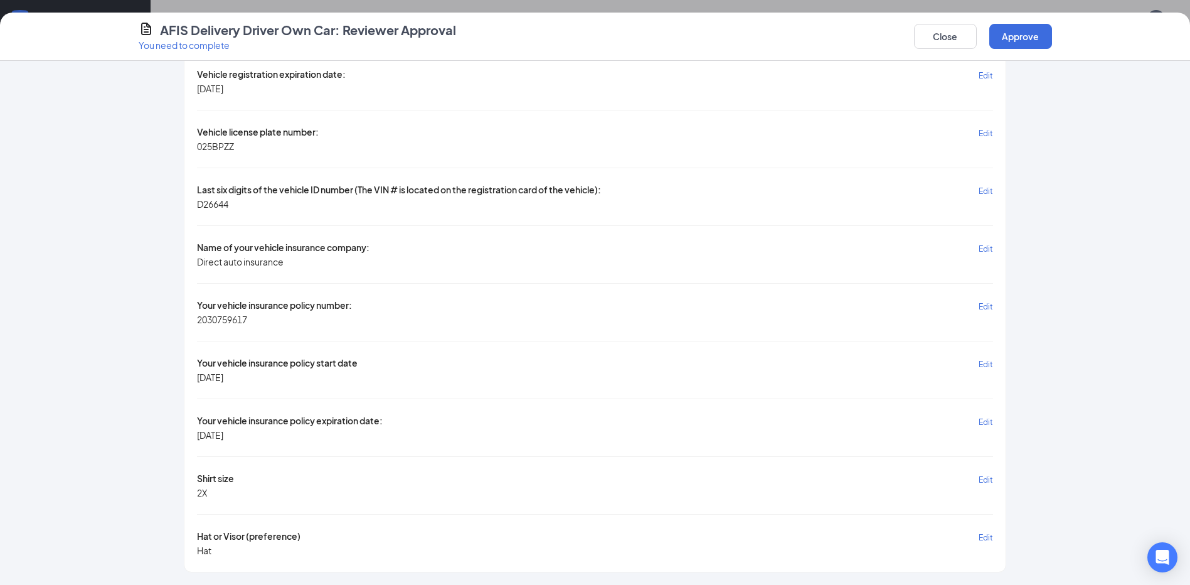
scroll to position [1005, 0]
click at [1033, 33] on button "Approve" at bounding box center [1020, 36] width 63 height 25
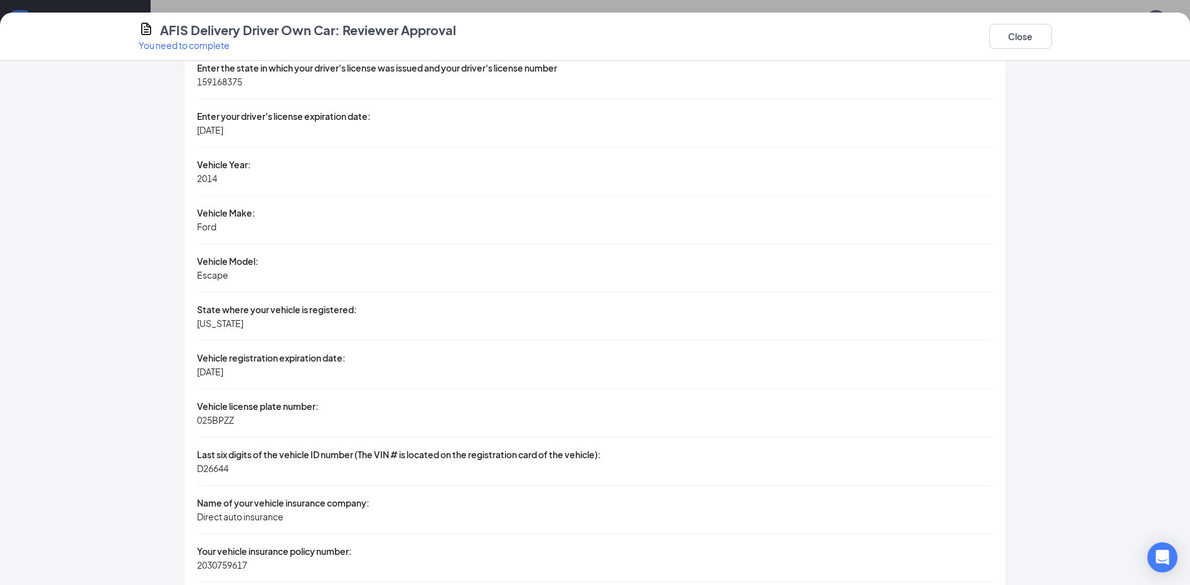
scroll to position [832, 0]
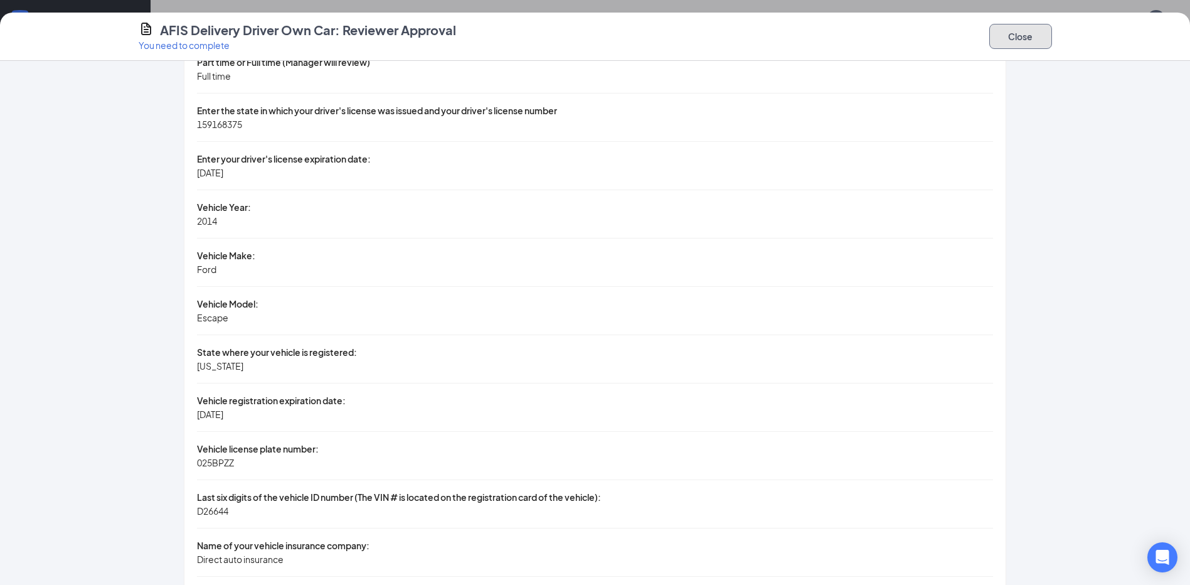
click at [1037, 41] on button "Close" at bounding box center [1020, 36] width 63 height 25
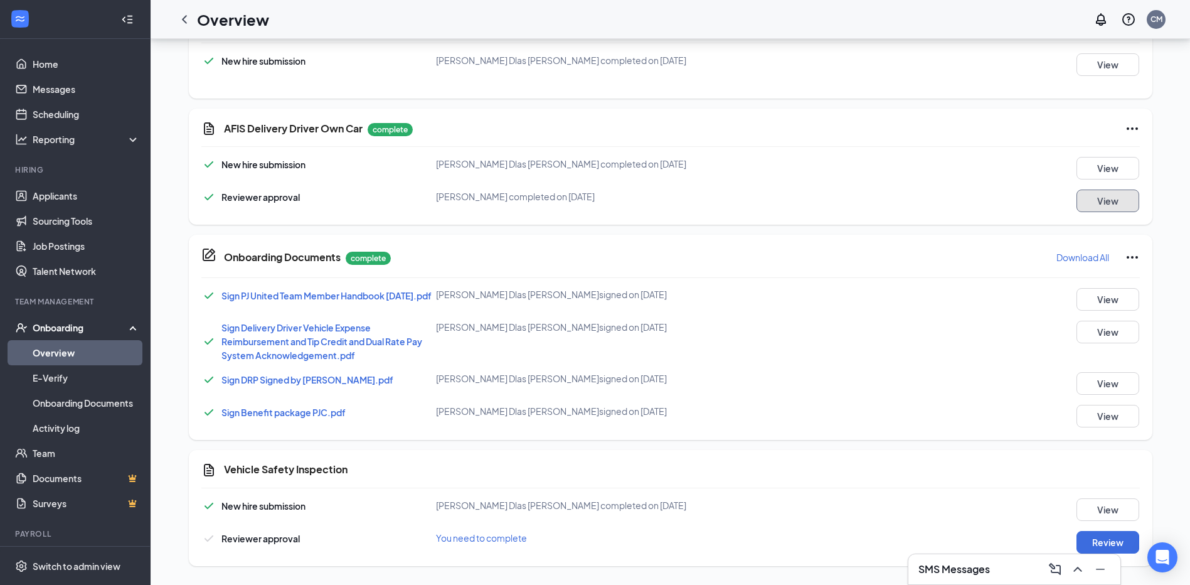
scroll to position [0, 0]
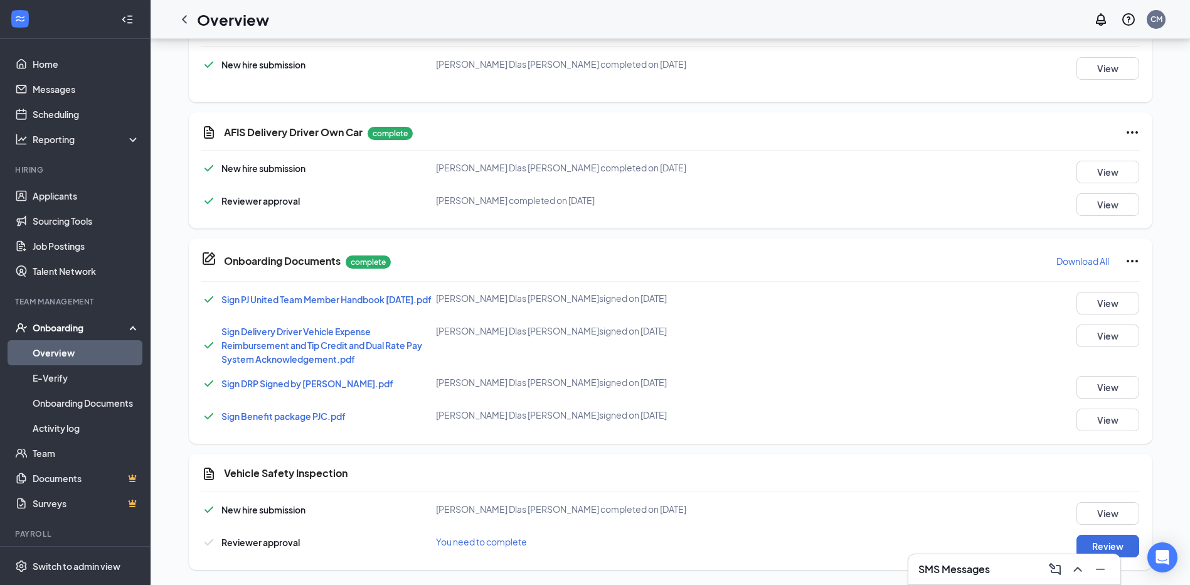
click at [964, 570] on h3 "SMS Messages" at bounding box center [954, 569] width 72 height 14
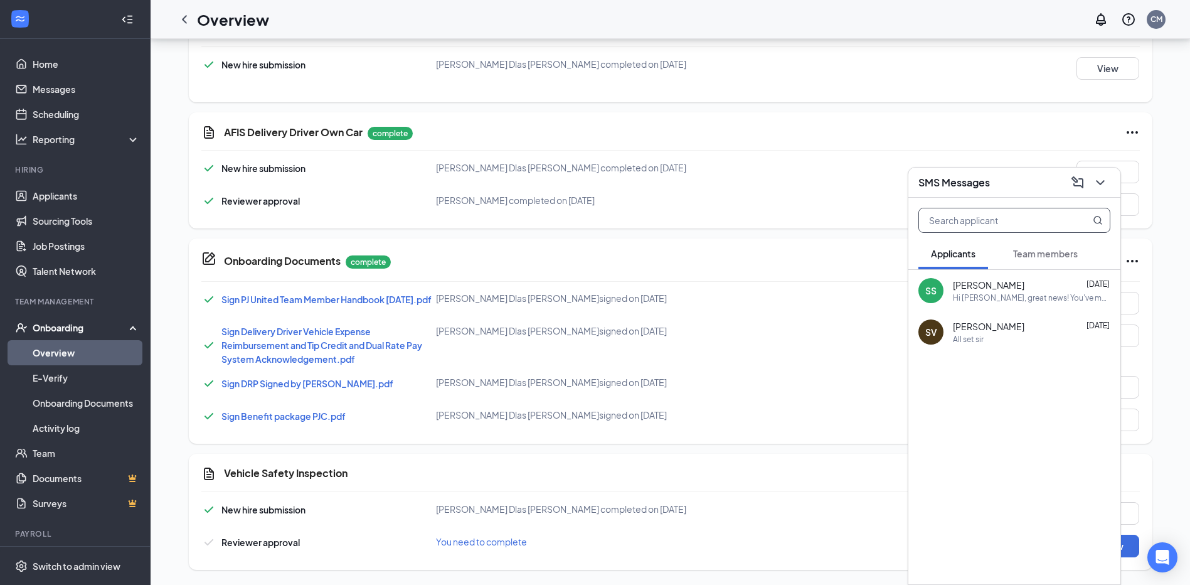
click at [953, 220] on input "text" at bounding box center [993, 220] width 149 height 24
type input "jerr"
click at [994, 295] on div "Hi [PERSON_NAME], great news! You've moved to the next stage of the application…" at bounding box center [1031, 297] width 157 height 11
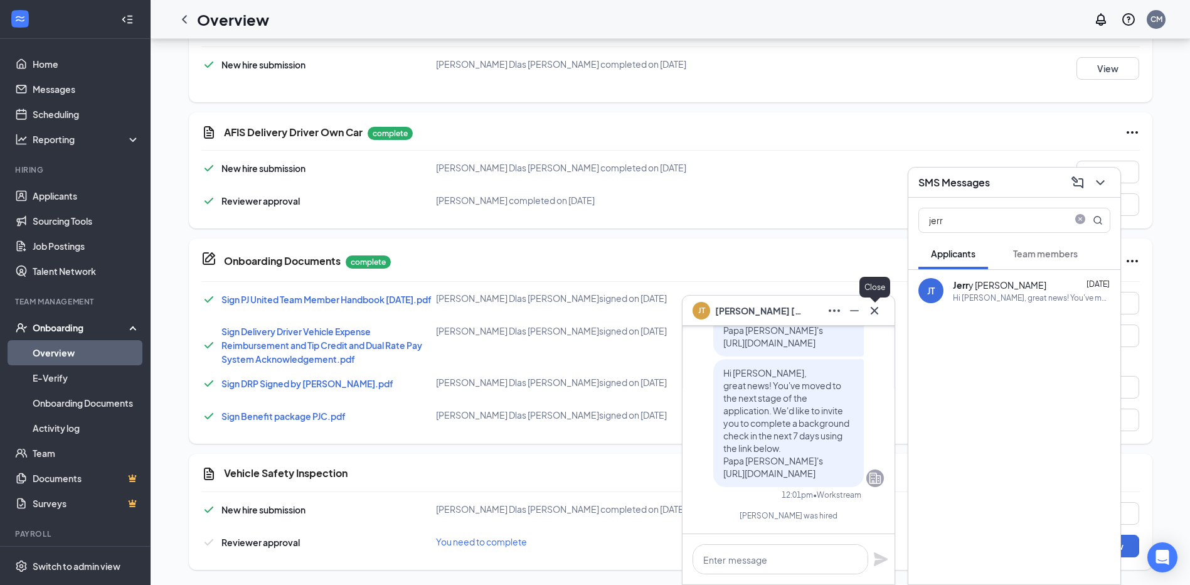
click at [874, 309] on icon "Cross" at bounding box center [875, 310] width 8 height 8
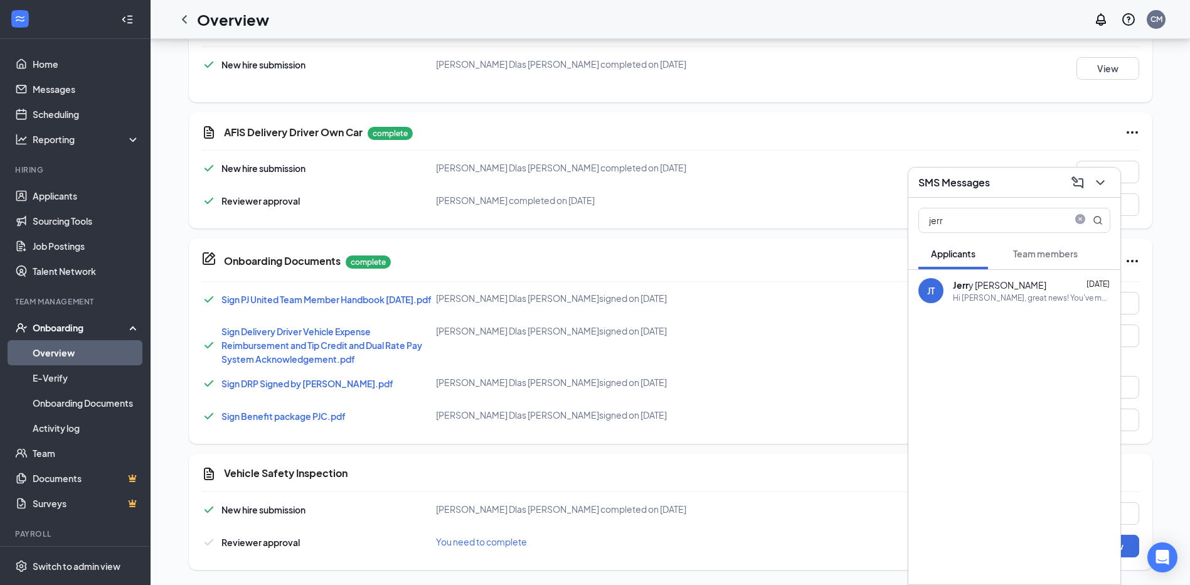
click at [1055, 257] on span "Team members" at bounding box center [1045, 253] width 65 height 11
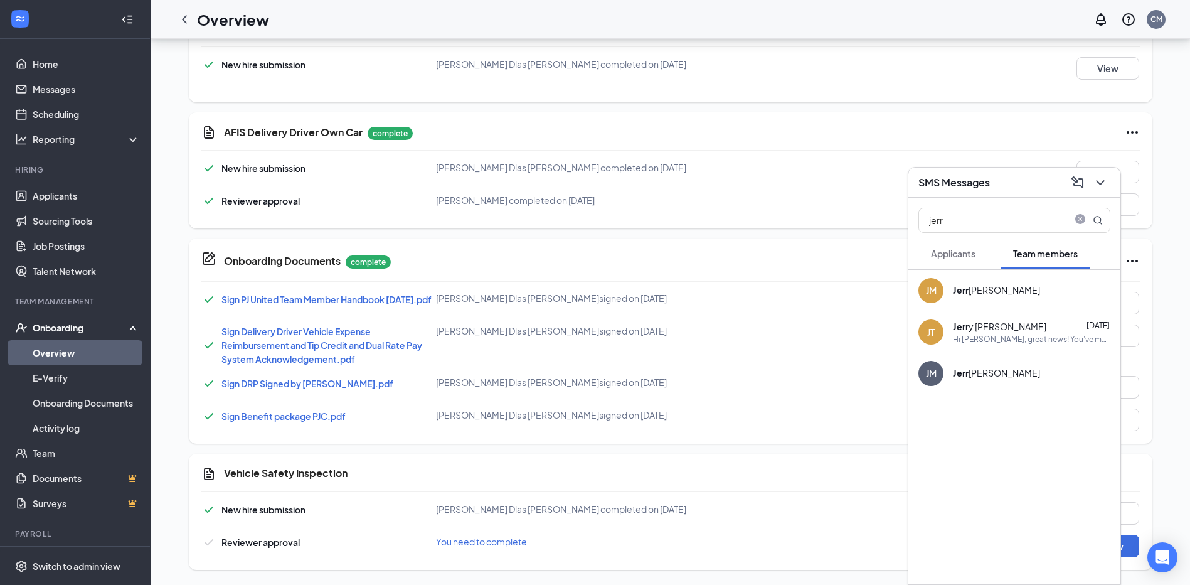
click at [960, 336] on div "Hi [PERSON_NAME], great news! You've moved to the next stage of the application…" at bounding box center [1031, 339] width 157 height 11
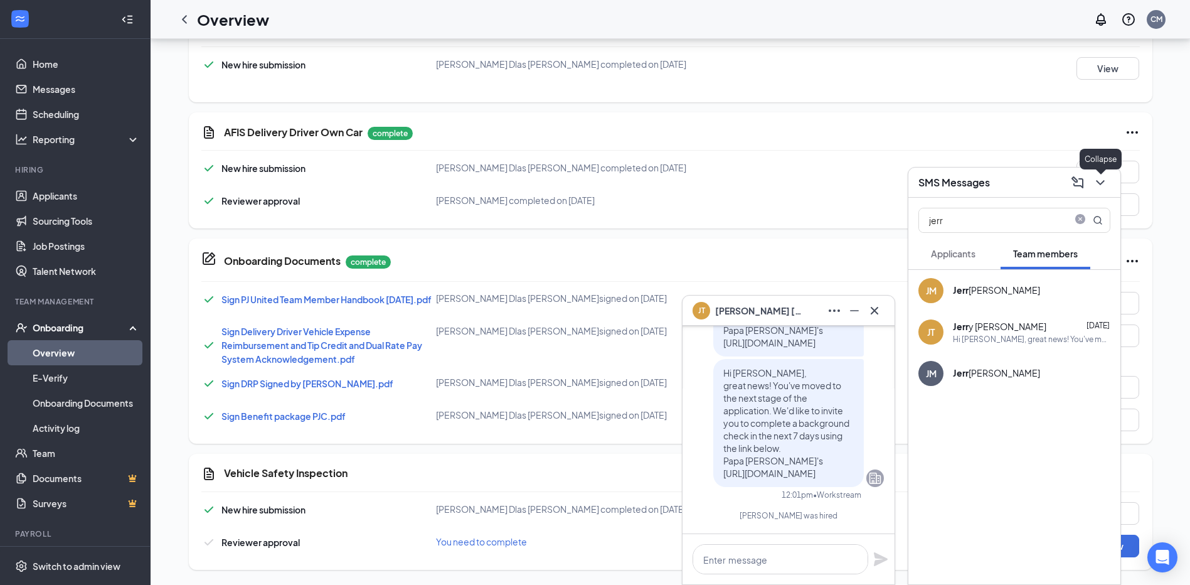
click at [1101, 186] on icon "ChevronDown" at bounding box center [1100, 182] width 15 height 15
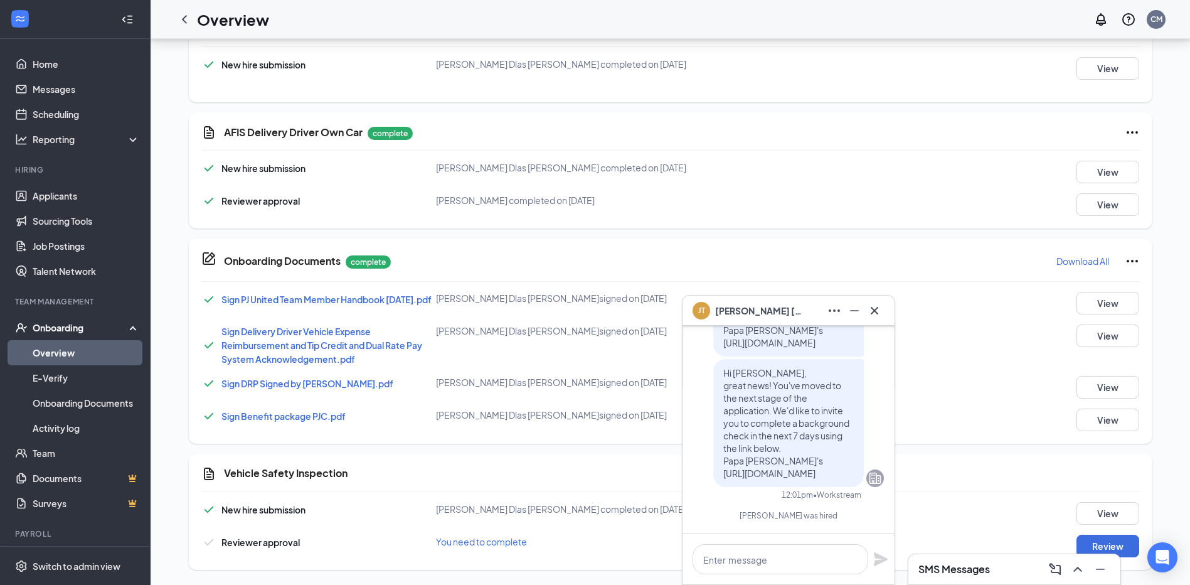
click at [770, 257] on div "Onboarding Documents complete Download All" at bounding box center [682, 261] width 916 height 20
click at [54, 197] on link "Applicants" at bounding box center [86, 195] width 107 height 25
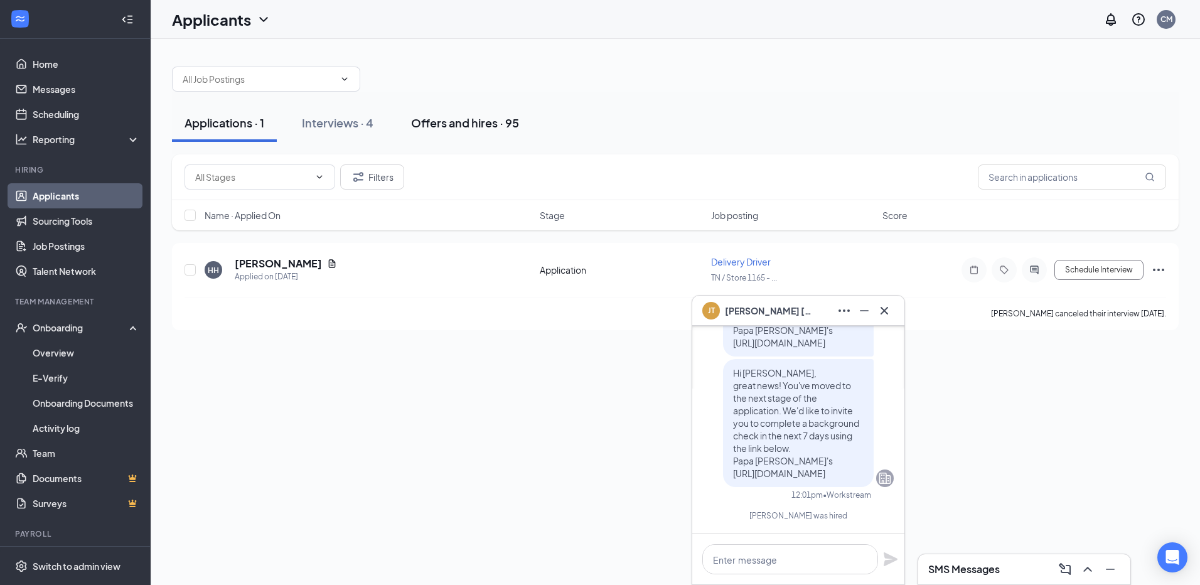
click at [437, 123] on div "Offers and hires · 95" at bounding box center [465, 123] width 108 height 16
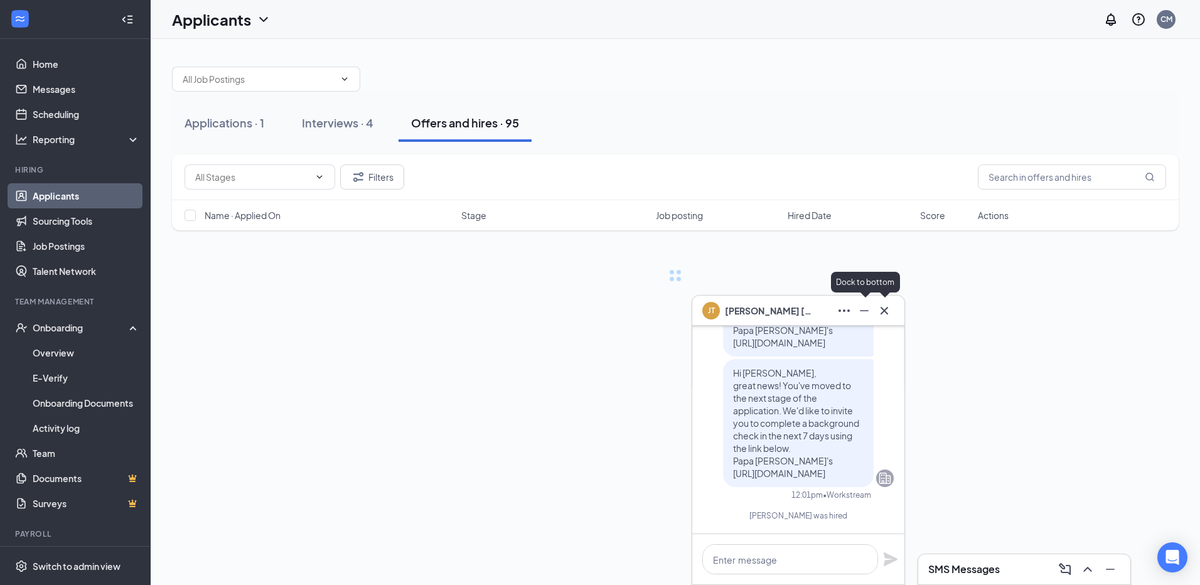
click at [889, 316] on div "[PERSON_NAME] [PERSON_NAME]" at bounding box center [798, 310] width 212 height 30
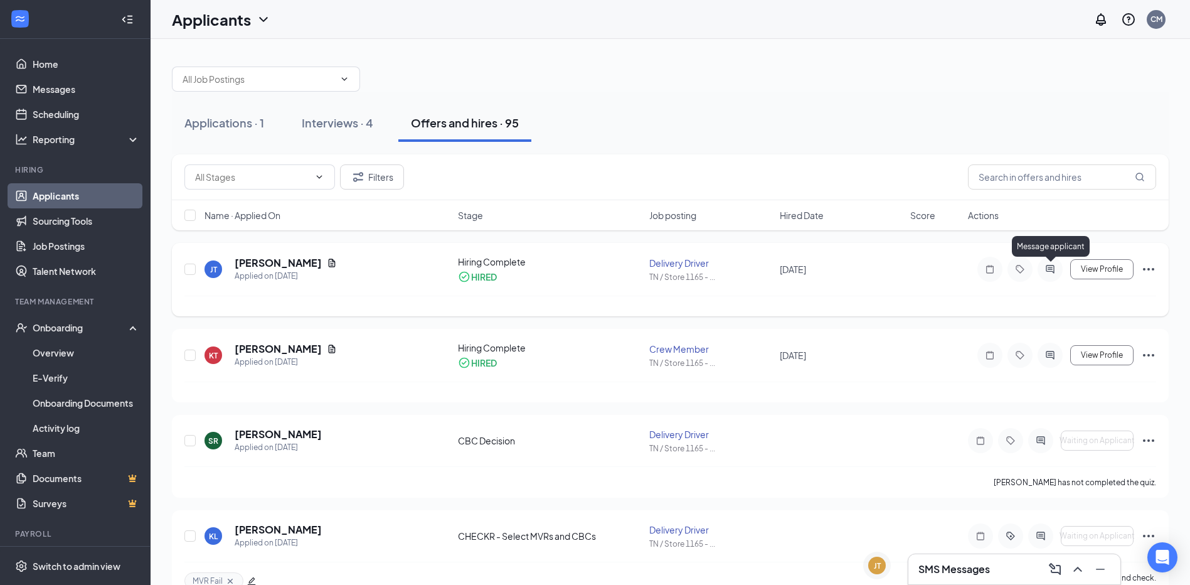
click at [1050, 269] on icon "ActiveChat" at bounding box center [1050, 269] width 8 height 8
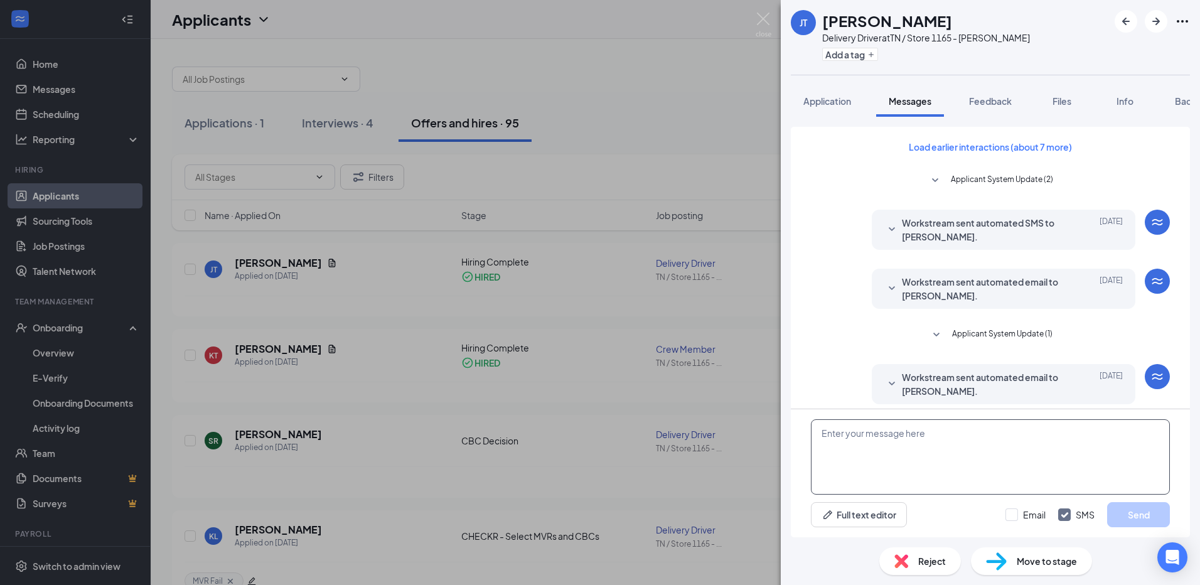
click at [876, 462] on textarea at bounding box center [990, 456] width 359 height 75
click at [991, 434] on textarea "Hi [PERSON_NAME]! I need you to come by the store" at bounding box center [990, 456] width 359 height 75
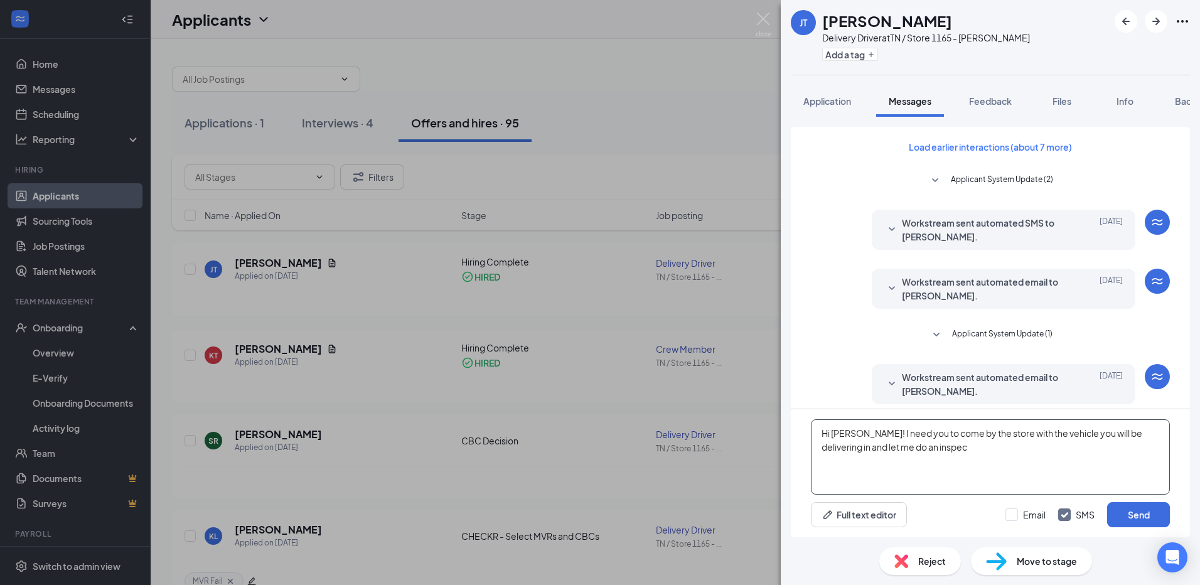
scroll to position [104, 0]
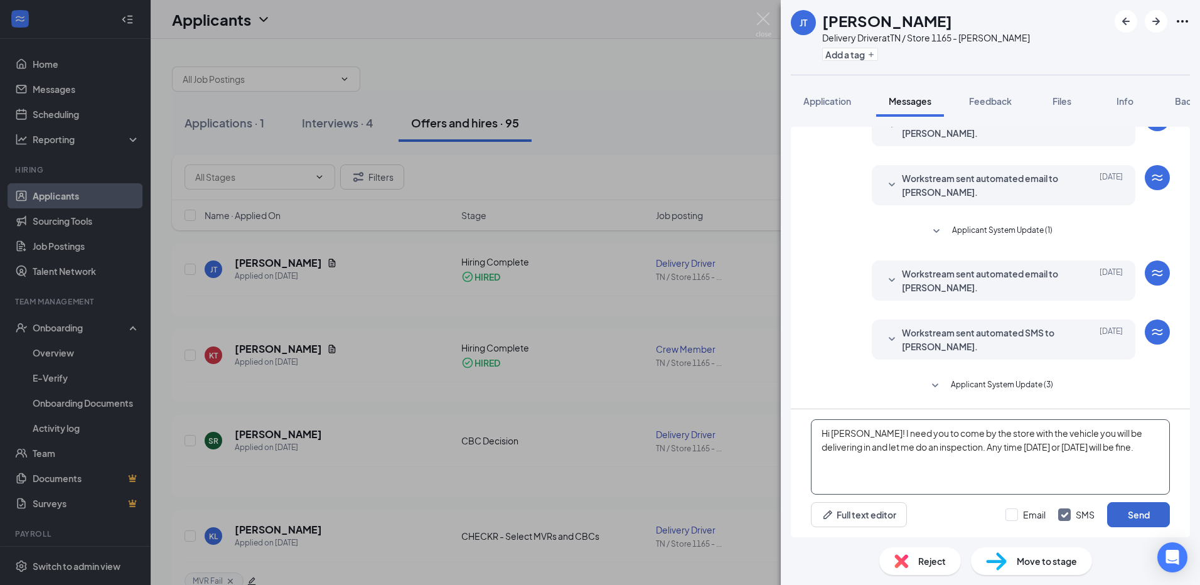
type textarea "Hi [PERSON_NAME]! I need you to come by the store with the vehicle you will be …"
click at [1132, 509] on button "Send" at bounding box center [1138, 514] width 63 height 25
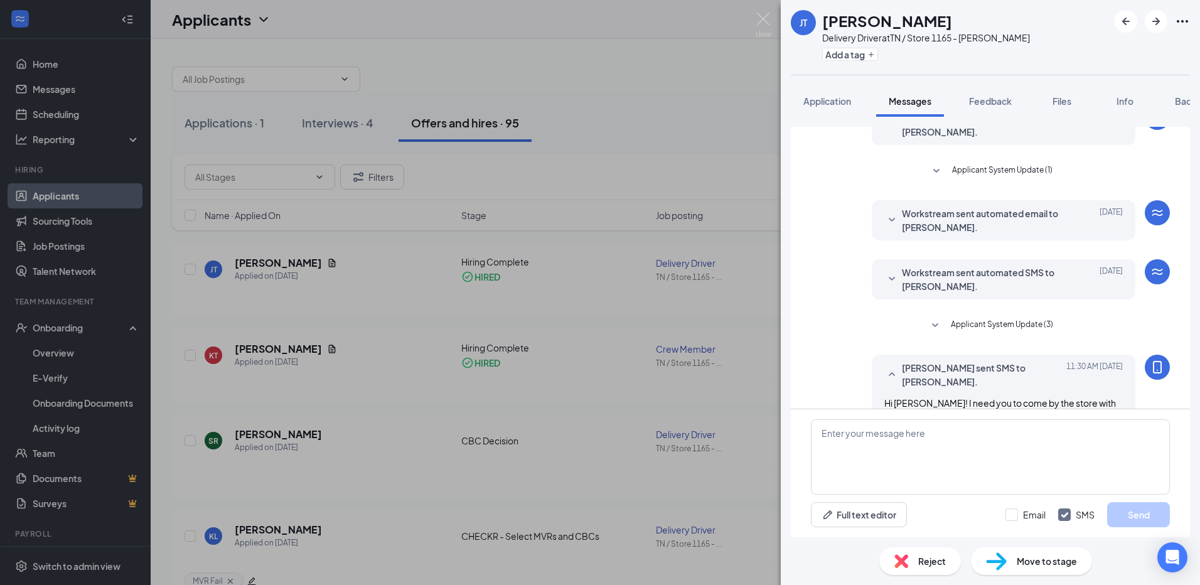
scroll to position [211, 0]
